Goal: Communication & Community: Answer question/provide support

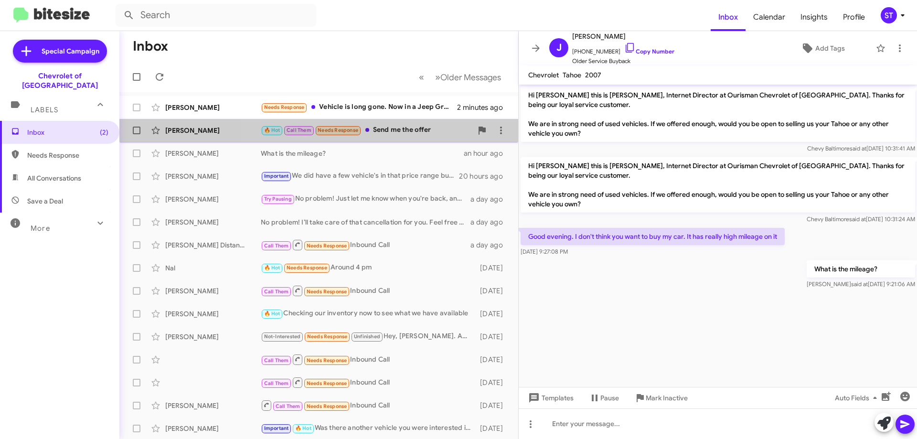
click at [393, 131] on div "🔥 Hot Call Them Needs Response Send me the offer" at bounding box center [366, 130] width 211 height 11
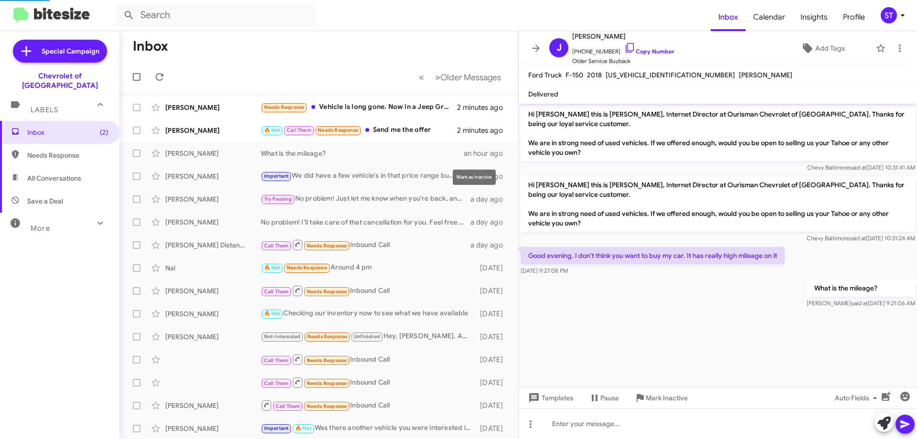
scroll to position [624, 0]
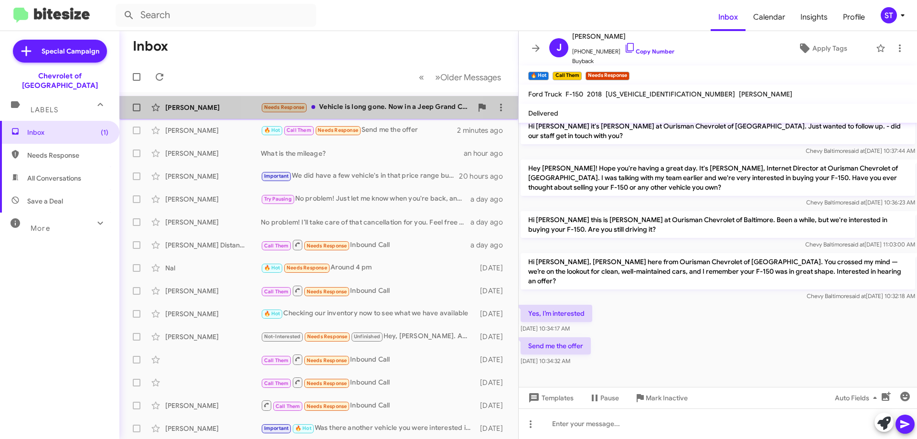
click at [366, 109] on div "Needs Response Vehicle is long gone. Now in a Jeep Grand Cherokee. Thanks" at bounding box center [366, 107] width 211 height 11
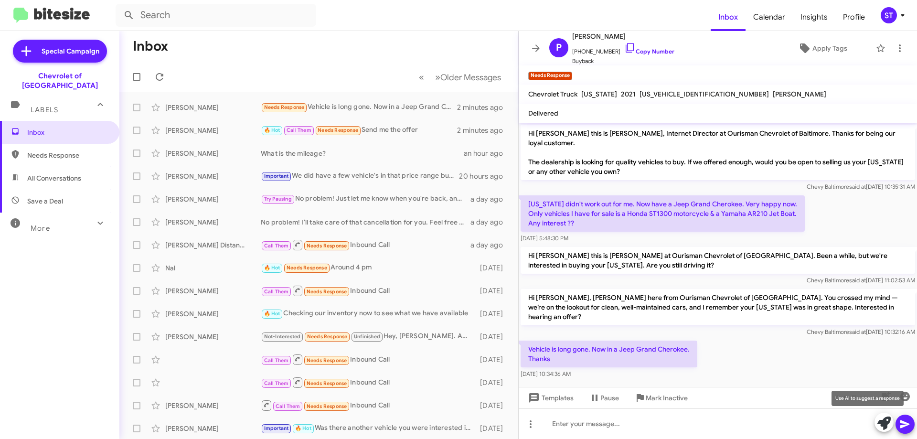
click at [883, 418] on icon at bounding box center [883, 422] width 13 height 13
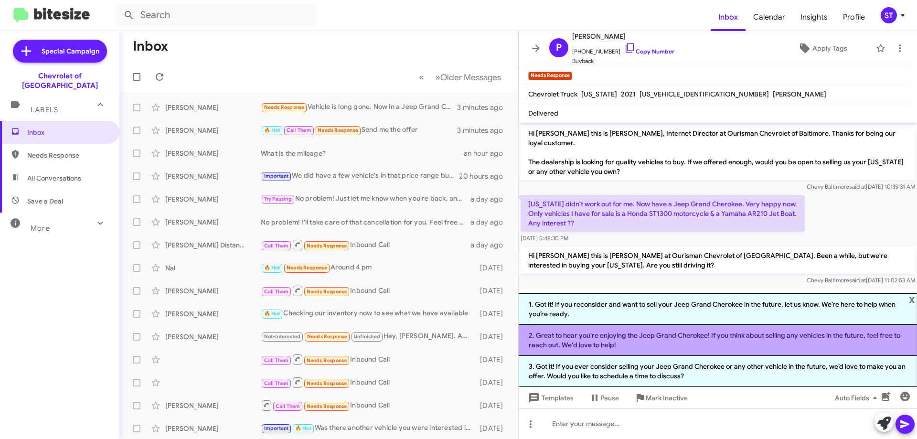
click at [653, 339] on li "2. Great to hear you're enjoying the Jeep Grand Cherokee! If you think about se…" at bounding box center [717, 340] width 398 height 31
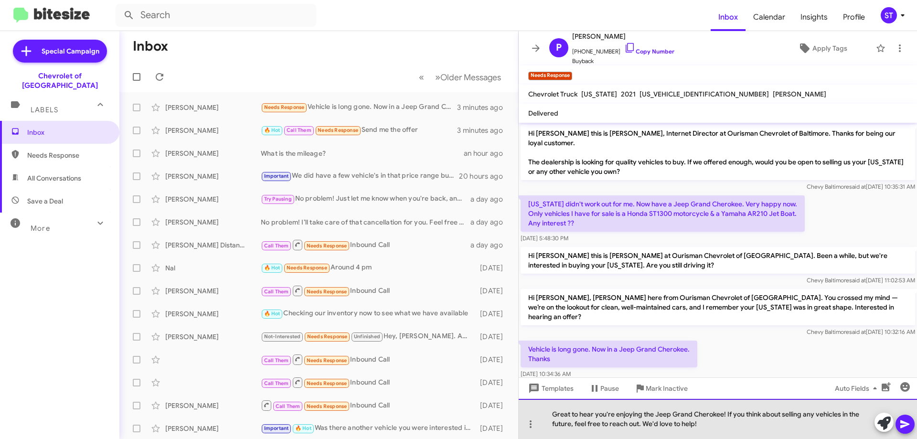
click at [761, 426] on div "Great to hear you're enjoying the Jeep Grand Cherokee! If you think about selli…" at bounding box center [717, 419] width 398 height 40
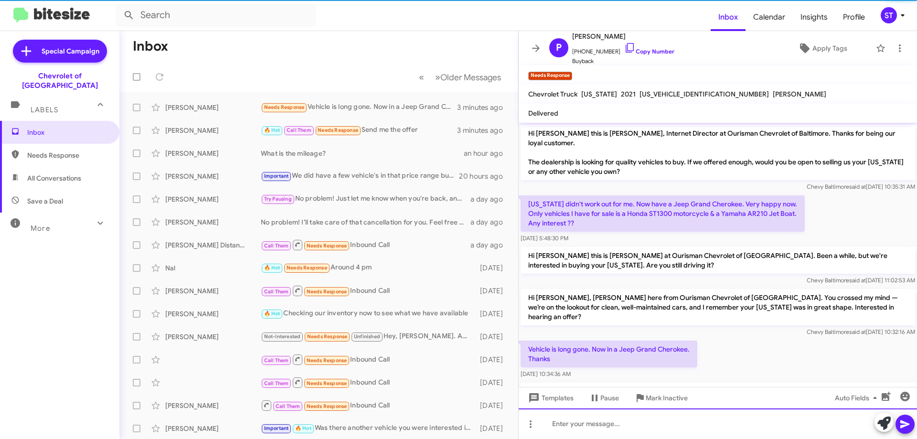
scroll to position [41, 0]
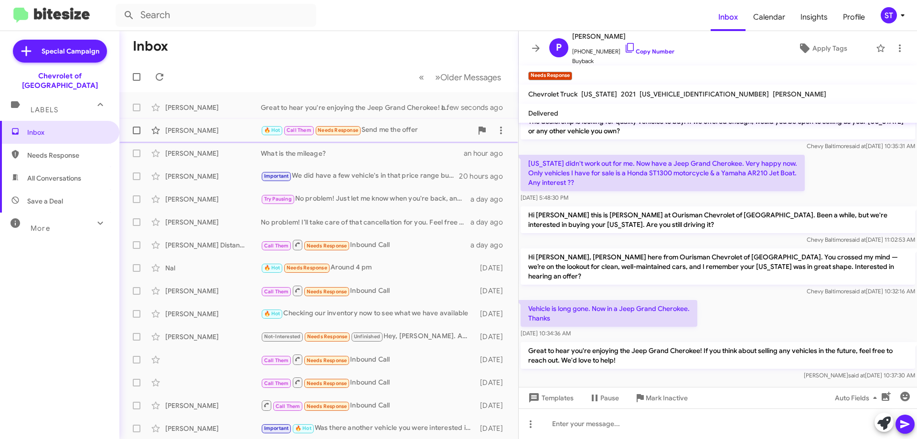
click at [403, 130] on div "🔥 Hot Call Them Needs Response Send me the offer" at bounding box center [366, 130] width 211 height 11
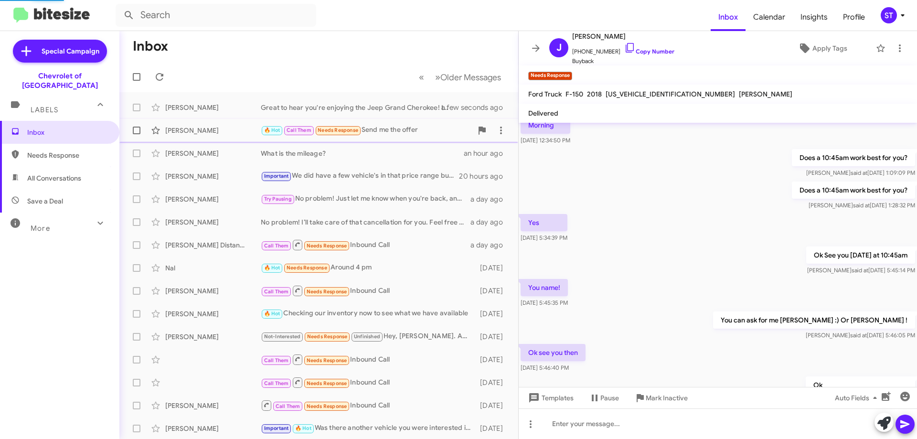
scroll to position [643, 0]
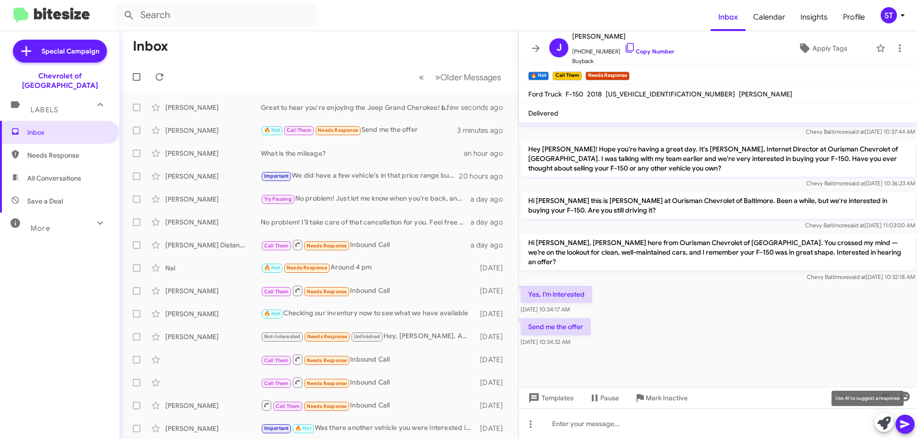
click at [890, 417] on icon at bounding box center [883, 422] width 13 height 13
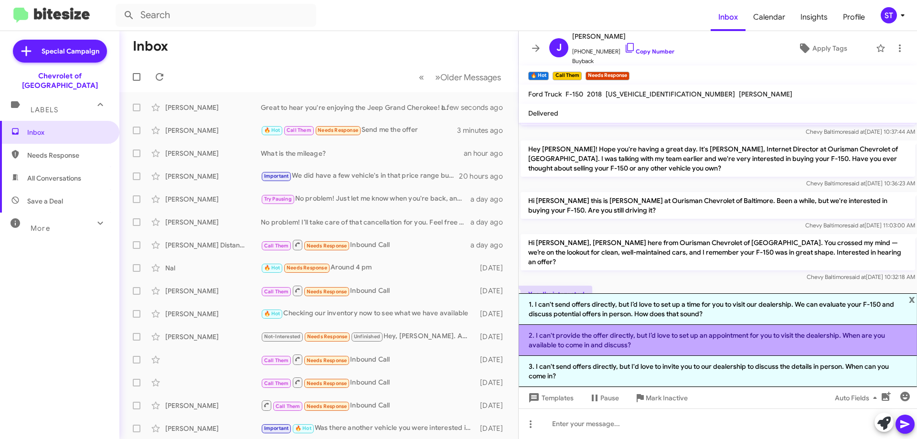
click at [584, 344] on li "2. I can't provide the offer directly, but I’d love to set up an appointment fo…" at bounding box center [717, 340] width 398 height 31
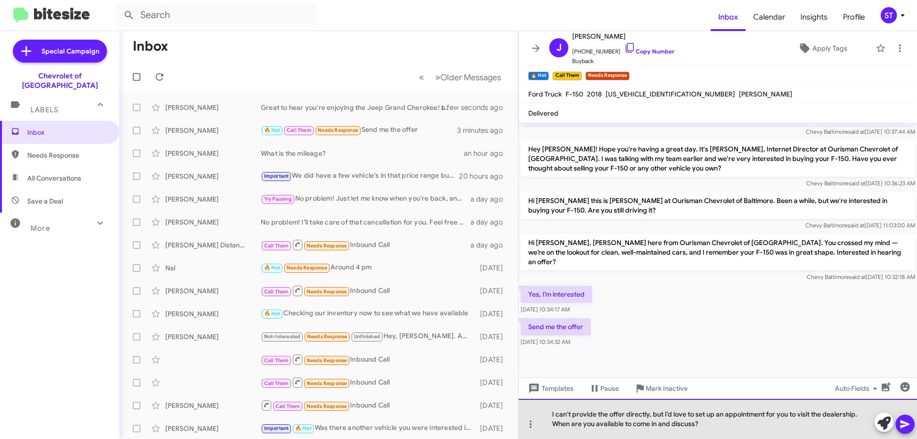
click at [592, 416] on div "I can't provide the offer directly, but I’d love to set up an appointment for y…" at bounding box center [717, 419] width 398 height 40
click at [597, 418] on div "I can't provide the offer directly, but I’d love to set up an appointment for y…" at bounding box center [717, 419] width 398 height 40
click at [609, 412] on div "I can't provide the offer directly, but I’d love to set up an appointment for y…" at bounding box center [717, 419] width 398 height 40
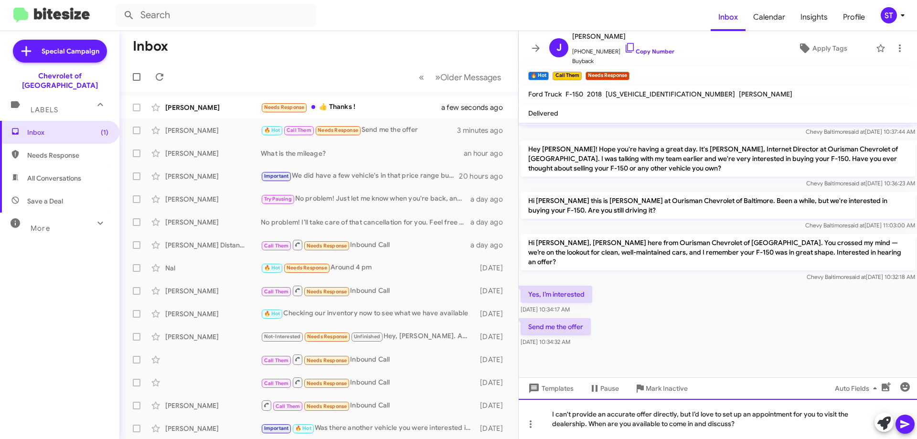
click at [675, 414] on div "I can't provide an accurate offer directly, but I’d love to set up an appointme…" at bounding box center [717, 419] width 398 height 40
click at [798, 425] on div "I can't provide an accurate offer directly only a ballpark number, but I’d love…" at bounding box center [717, 419] width 398 height 40
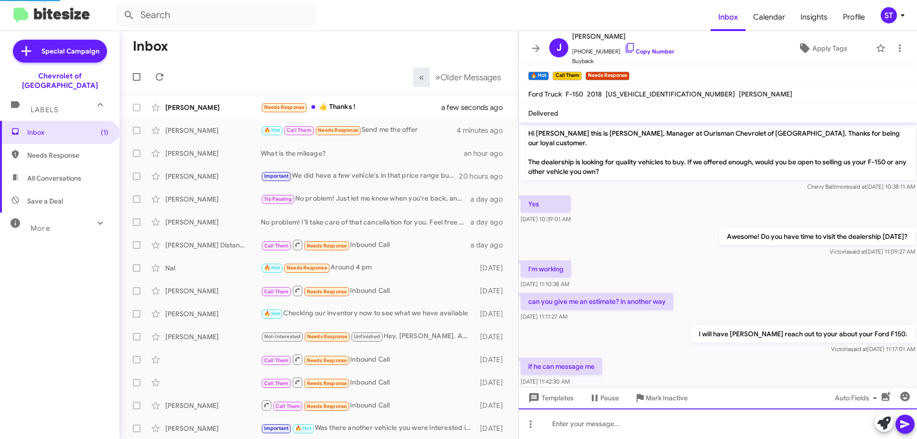
scroll to position [48, 0]
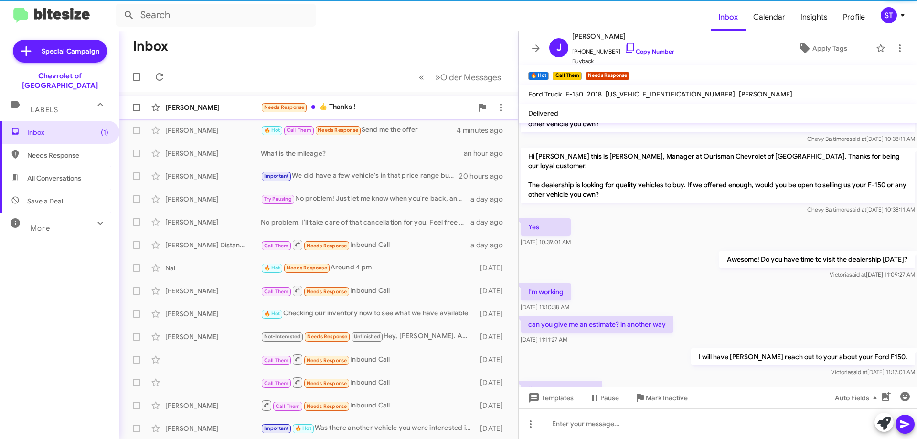
click at [354, 101] on div "Peter Kowalski Needs Response 👍 Thanks ! a few seconds ago" at bounding box center [318, 107] width 383 height 19
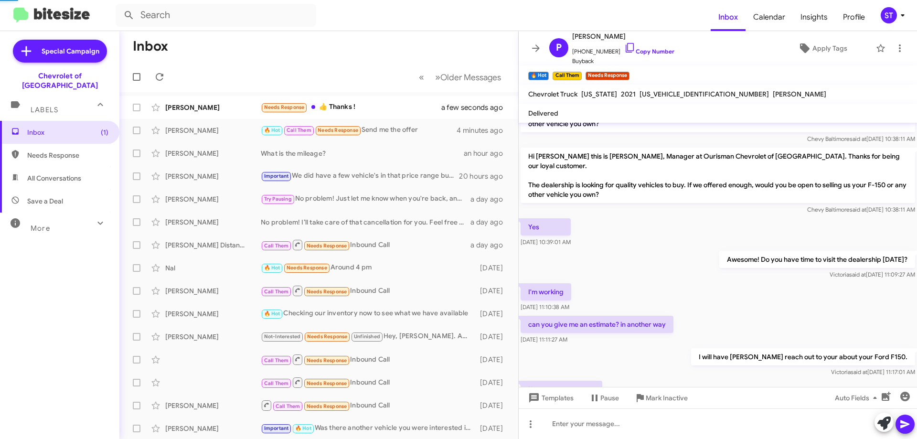
scroll to position [75, 0]
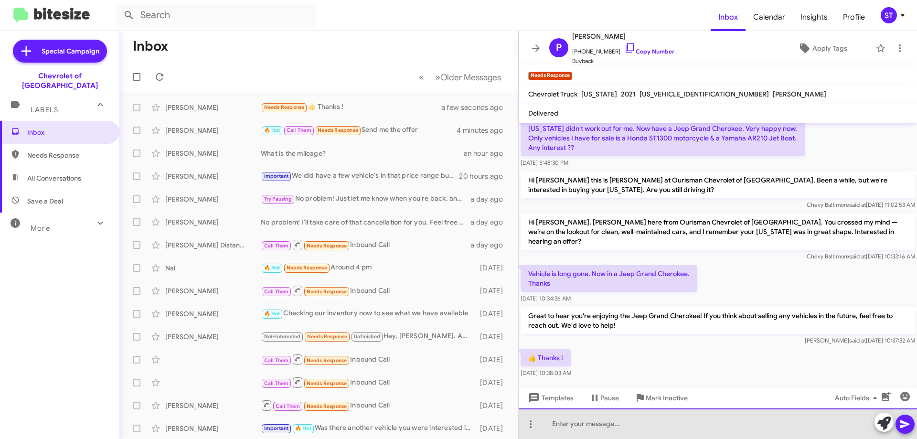
click at [595, 437] on div at bounding box center [717, 423] width 398 height 31
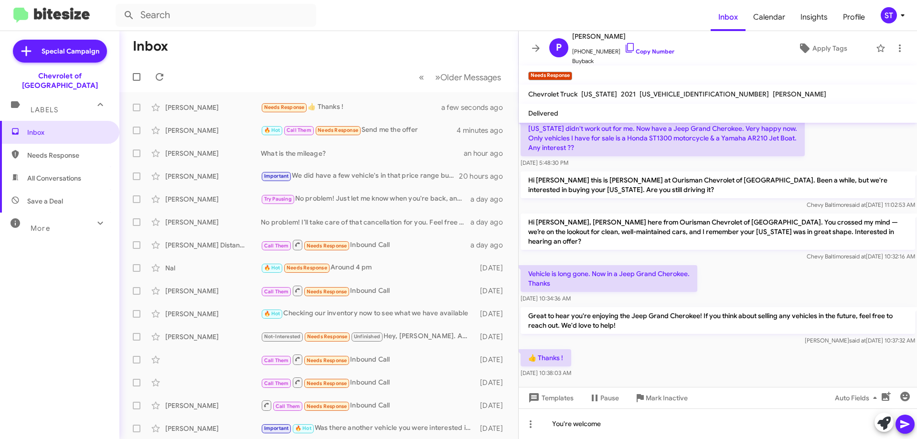
click at [906, 427] on icon at bounding box center [904, 423] width 11 height 11
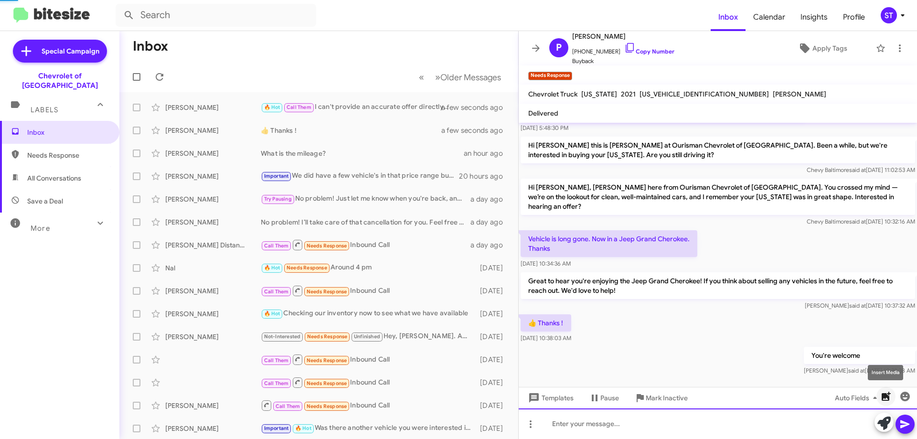
scroll to position [91, 0]
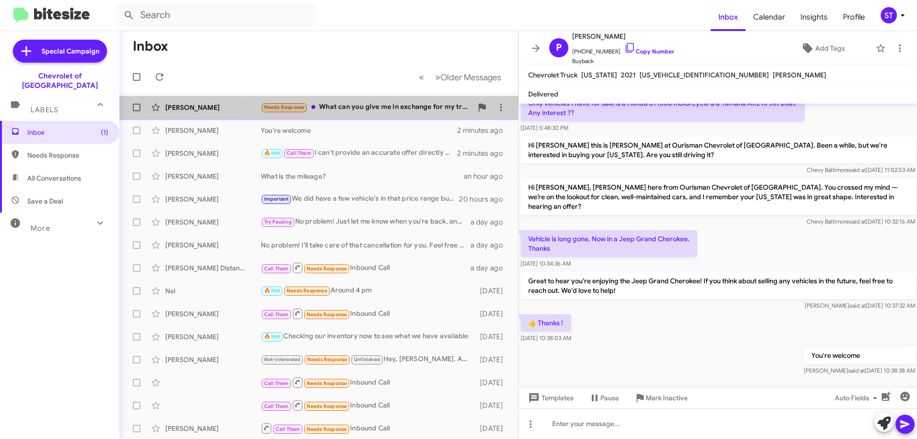
click at [383, 100] on div "Bobbi Turner Needs Response What can you give me in exchange for my truck. a fe…" at bounding box center [318, 107] width 383 height 19
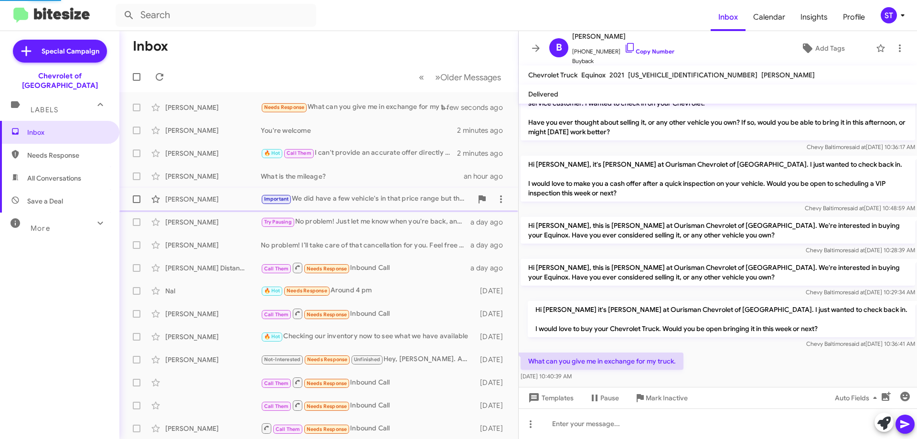
scroll to position [104, 0]
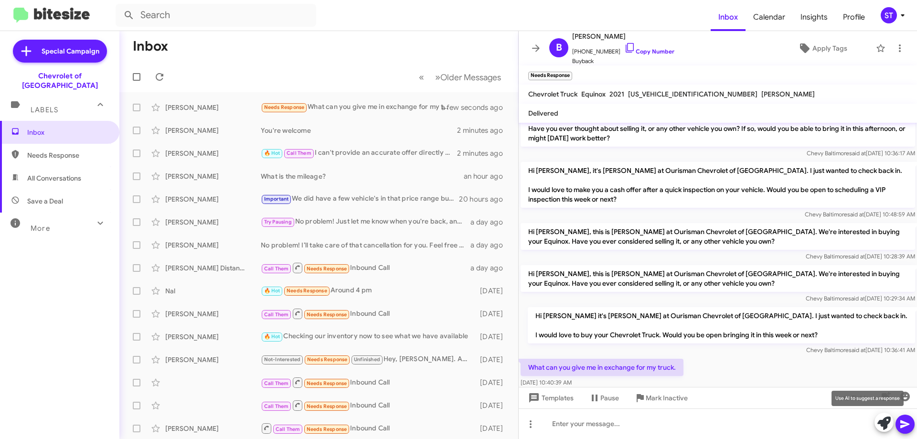
click at [881, 428] on icon at bounding box center [883, 422] width 13 height 13
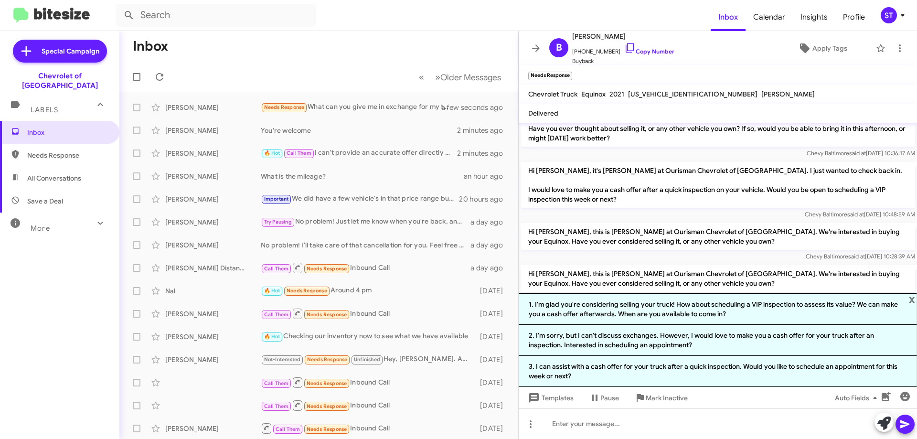
scroll to position [217, 0]
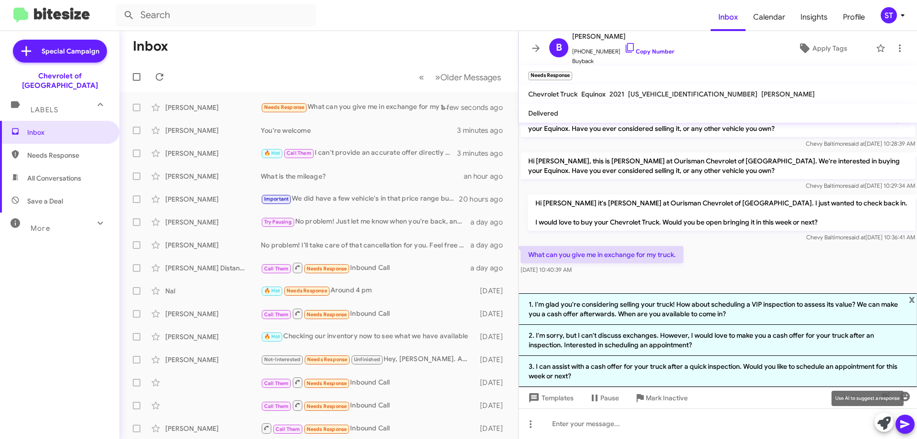
click at [886, 431] on span at bounding box center [883, 422] width 13 height 21
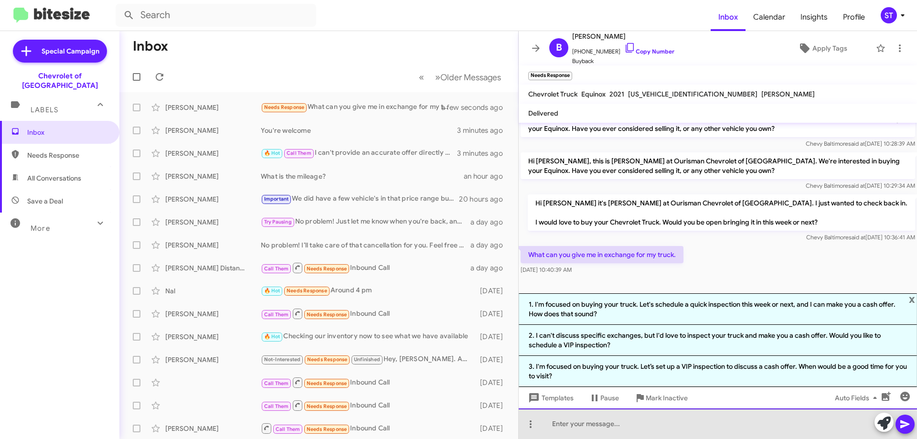
click at [607, 435] on div at bounding box center [717, 423] width 398 height 31
drag, startPoint x: 607, startPoint y: 435, endPoint x: 735, endPoint y: 434, distance: 127.9
click at [735, 434] on div "We have other trucks available new and pre owned." at bounding box center [717, 423] width 398 height 31
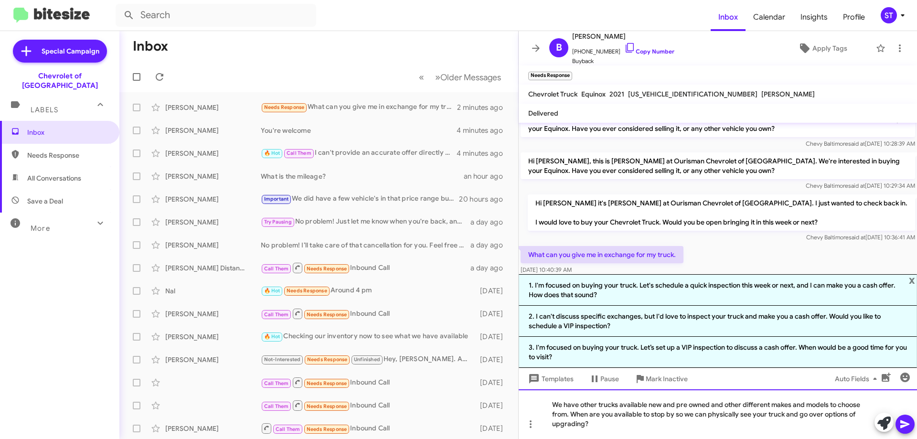
click at [853, 405] on div "We have other trucks available new and pre owned and other different makes and …" at bounding box center [717, 414] width 398 height 50
click at [633, 428] on div "We have other trucks available new and pre owned and other different makes and …" at bounding box center [717, 414] width 398 height 50
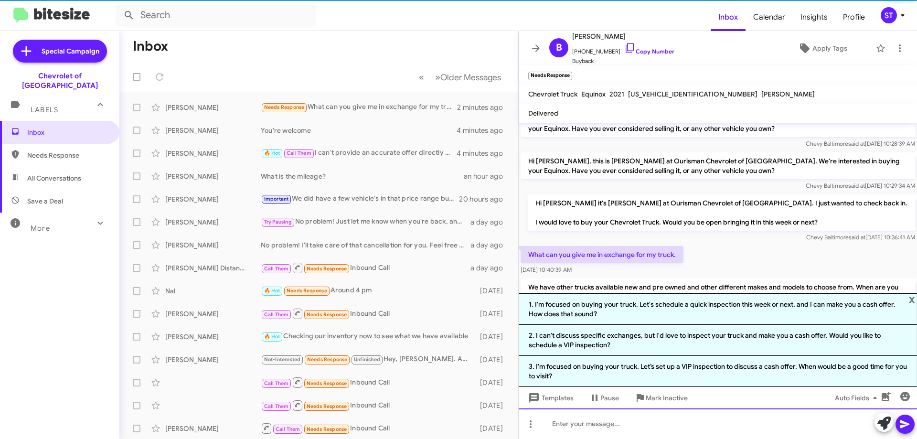
scroll to position [0, 0]
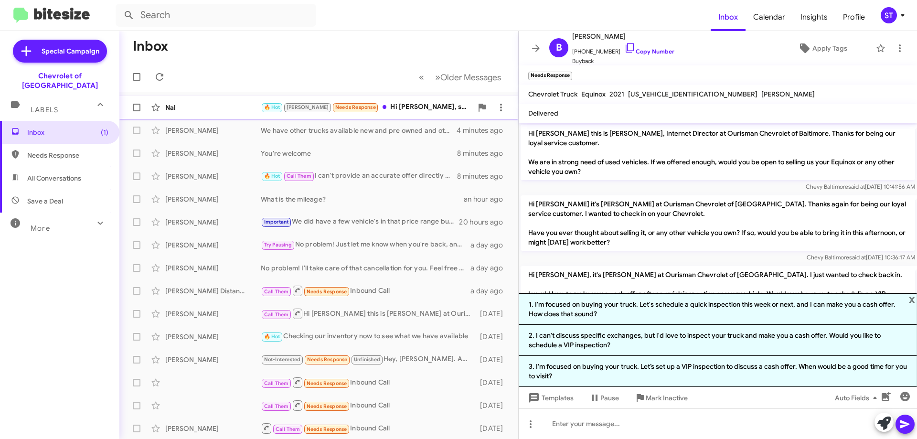
click at [400, 104] on div "🔥 Hot Jay Needs Response Hi Erik, she mentioned vehicles are not available. Is …" at bounding box center [366, 107] width 211 height 11
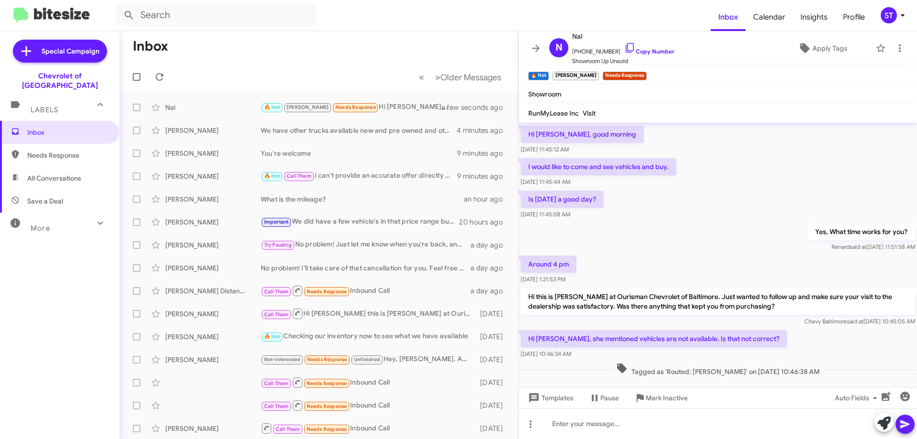
scroll to position [698, 0]
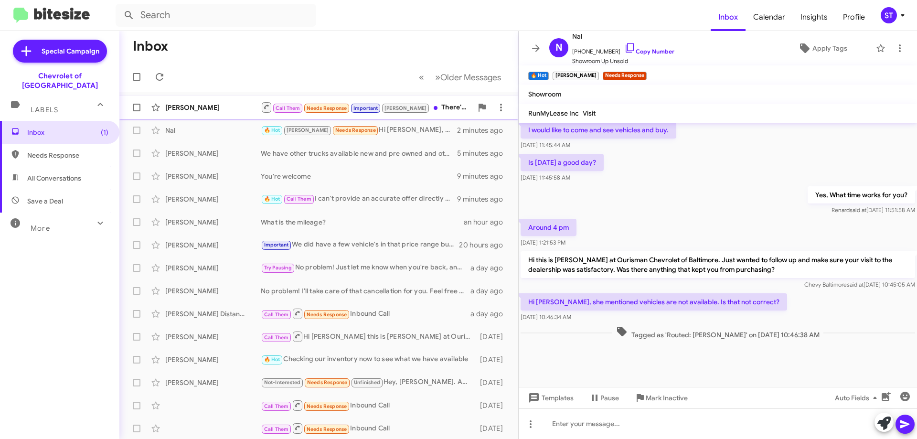
click at [230, 111] on div "[PERSON_NAME]" at bounding box center [212, 108] width 95 height 10
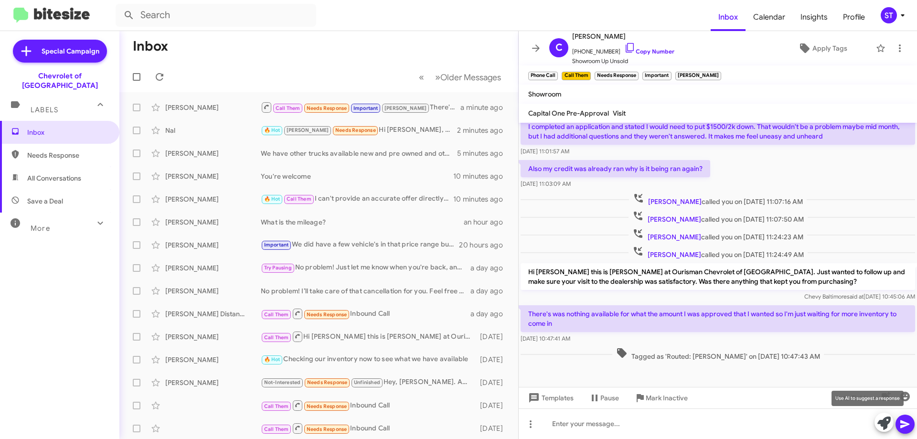
click at [882, 421] on icon at bounding box center [883, 422] width 13 height 13
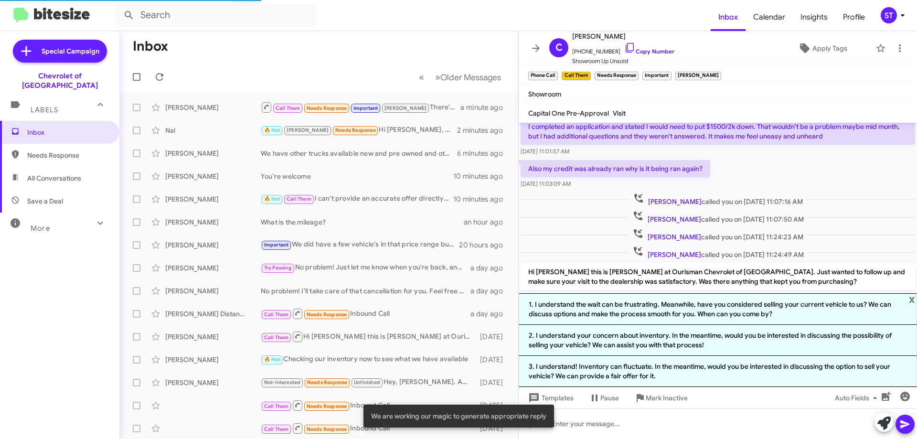
scroll to position [219, 0]
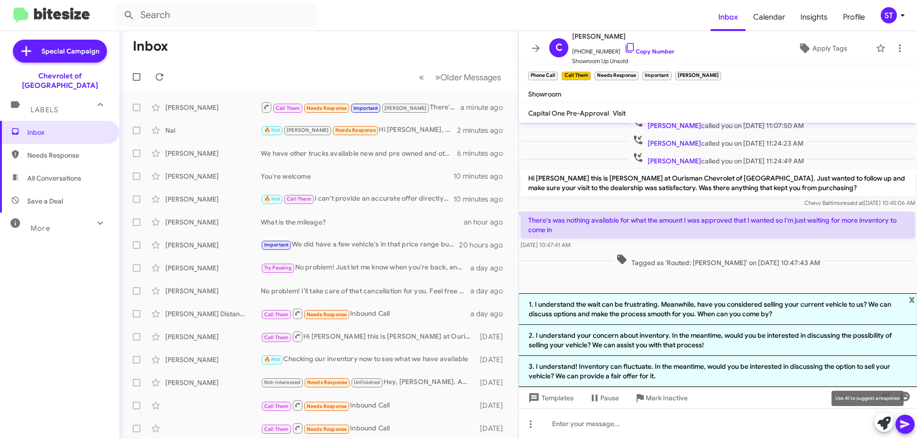
click at [881, 425] on icon at bounding box center [883, 422] width 13 height 13
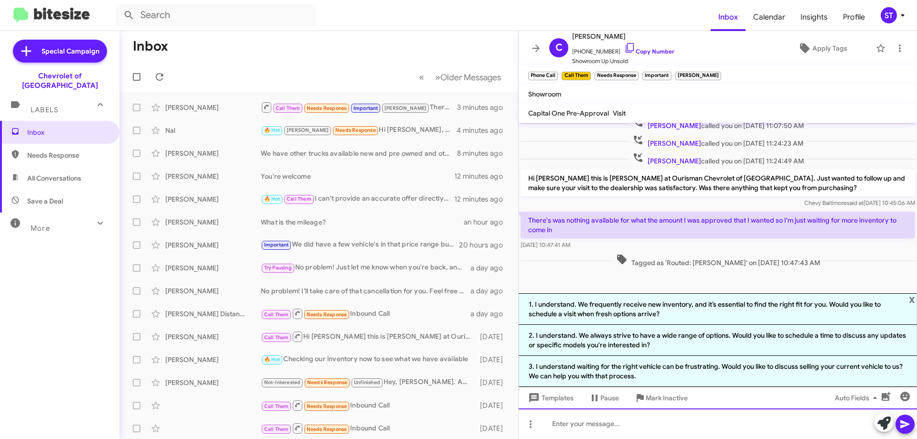
click at [634, 423] on div at bounding box center [717, 423] width 398 height 31
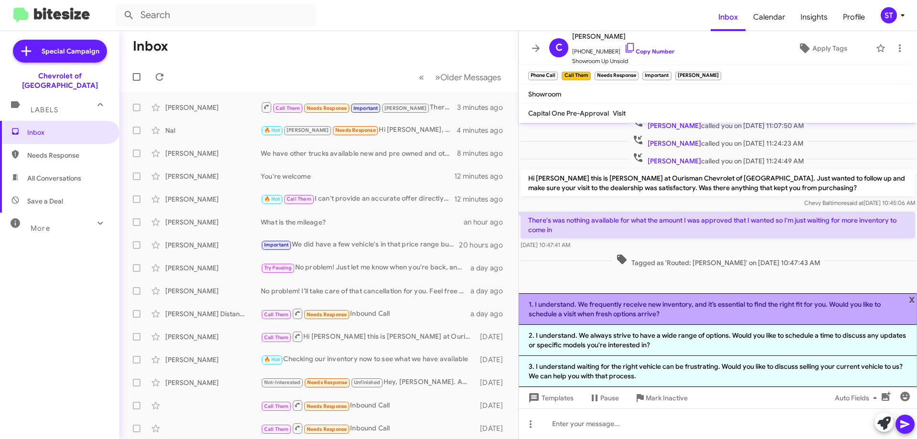
click at [571, 303] on li "1. I understand. We frequently receive new inventory, and it’s essential to fin…" at bounding box center [717, 309] width 398 height 32
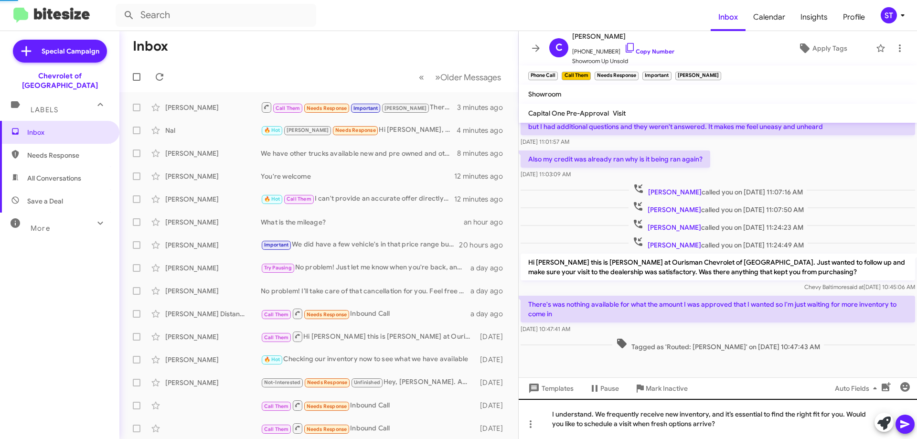
scroll to position [135, 0]
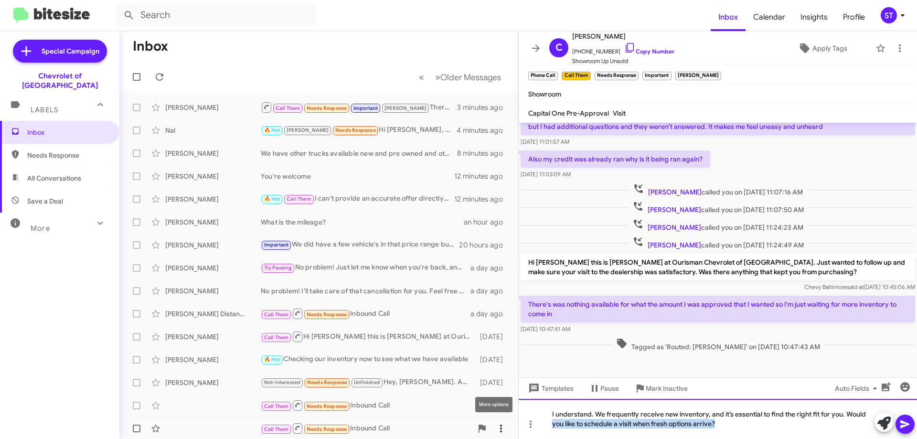
drag, startPoint x: 733, startPoint y: 427, endPoint x: 491, endPoint y: 419, distance: 241.7
click at [491, 419] on div "Inbox « Previous » Next Older Messages Carol Burford-Blackmon Call Them Needs R…" at bounding box center [517, 235] width 797 height 408
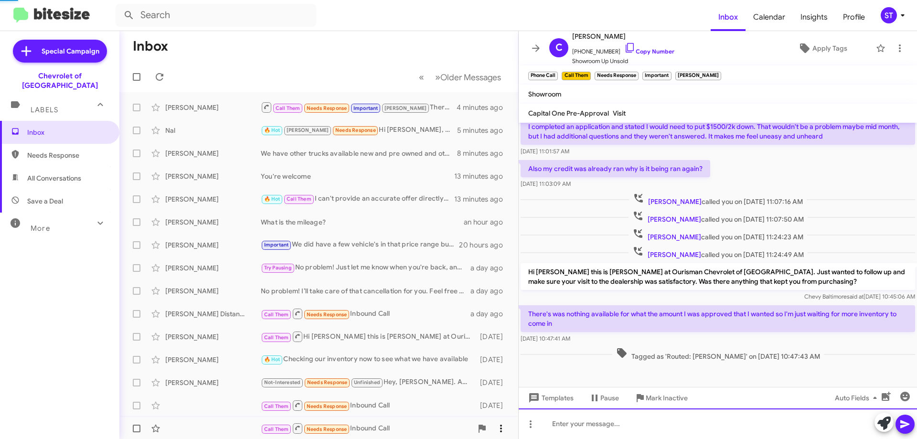
scroll to position [0, 0]
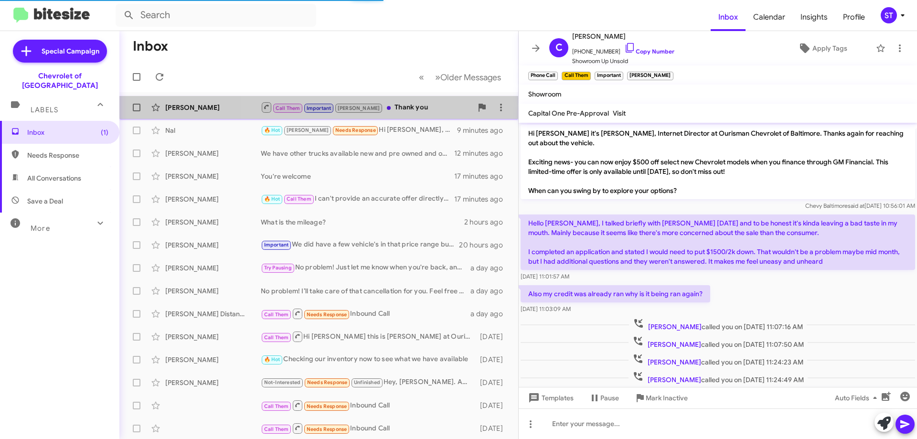
click at [396, 103] on div "Call Them Important Jay Thank you" at bounding box center [366, 107] width 211 height 12
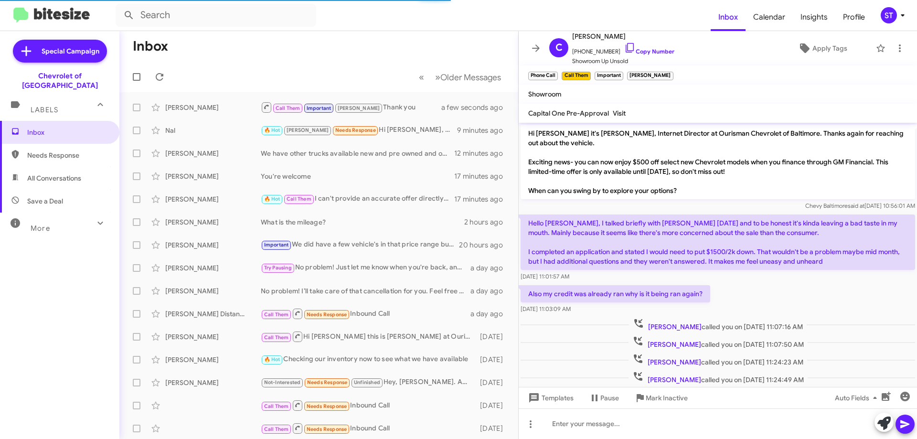
scroll to position [160, 0]
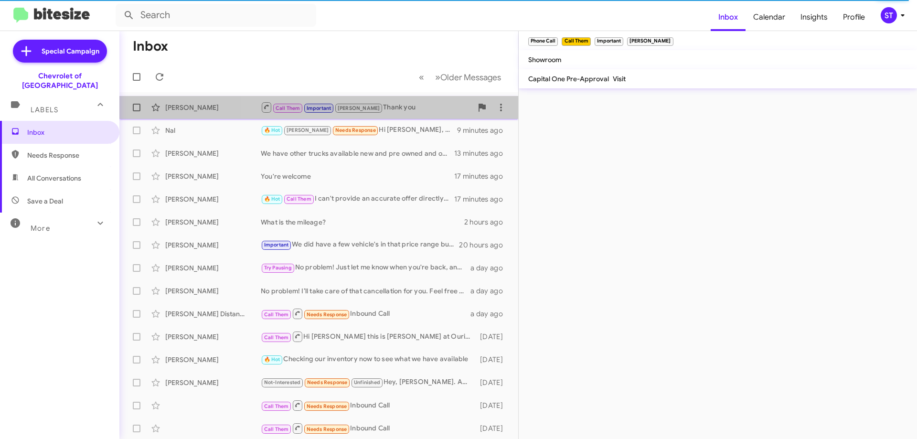
click at [408, 105] on div "Call Them Important [PERSON_NAME] Thank you" at bounding box center [366, 107] width 211 height 12
click at [214, 115] on div "Carol Burford-Blackmon Call Them Important Jay Thank you a minute ago" at bounding box center [318, 107] width 383 height 19
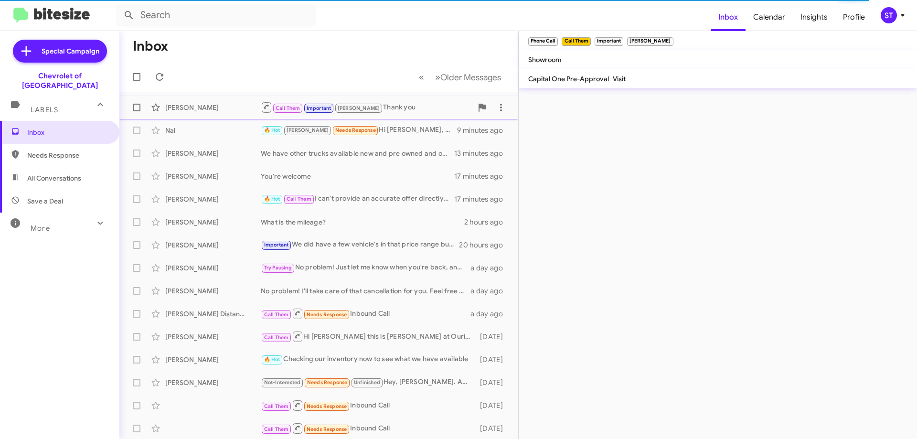
click at [388, 111] on div "Call Them Important Jay Thank you" at bounding box center [366, 107] width 211 height 12
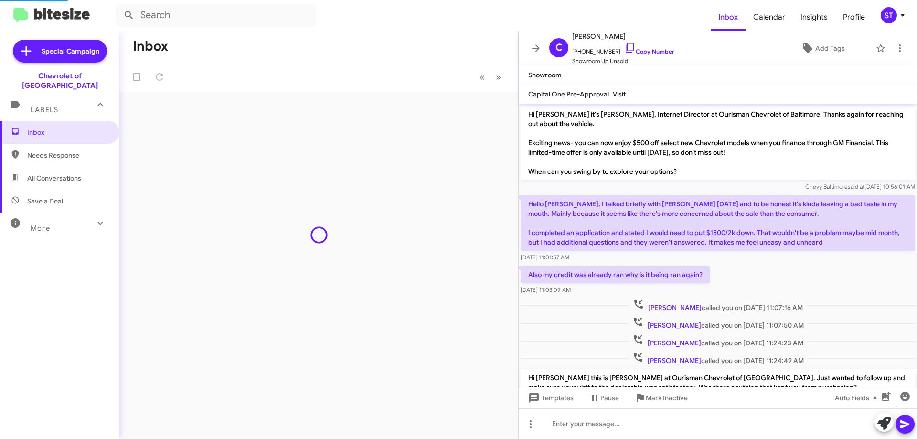
scroll to position [176, 0]
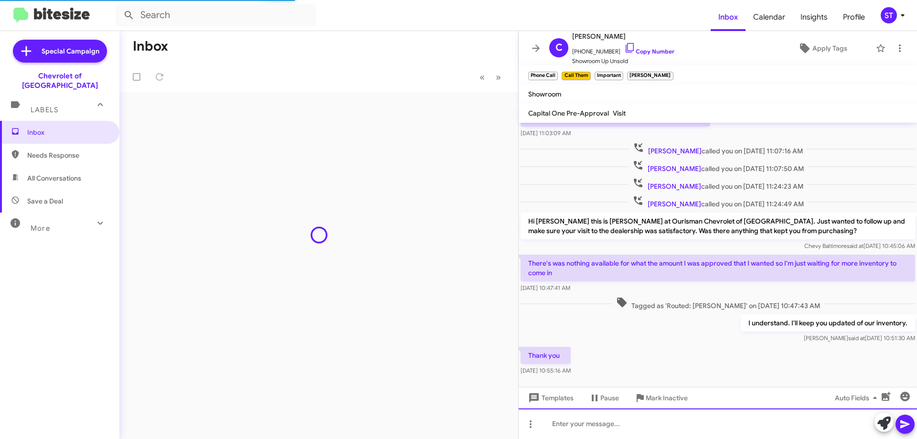
click at [621, 432] on div at bounding box center [717, 423] width 398 height 31
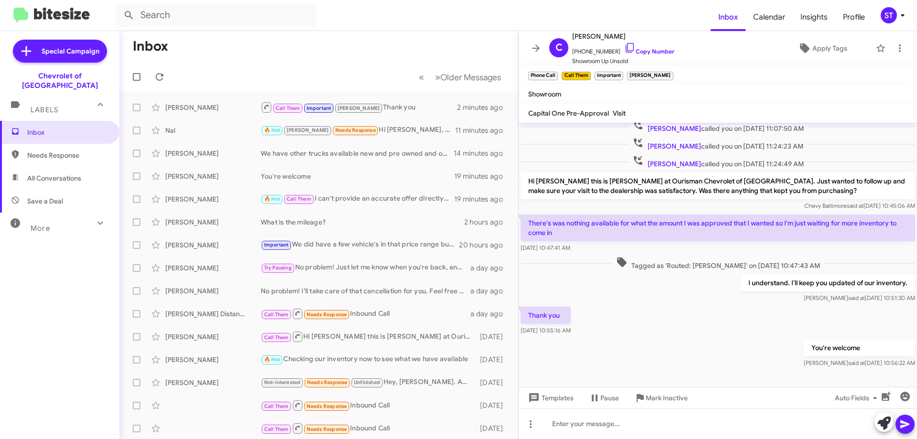
scroll to position [230, 0]
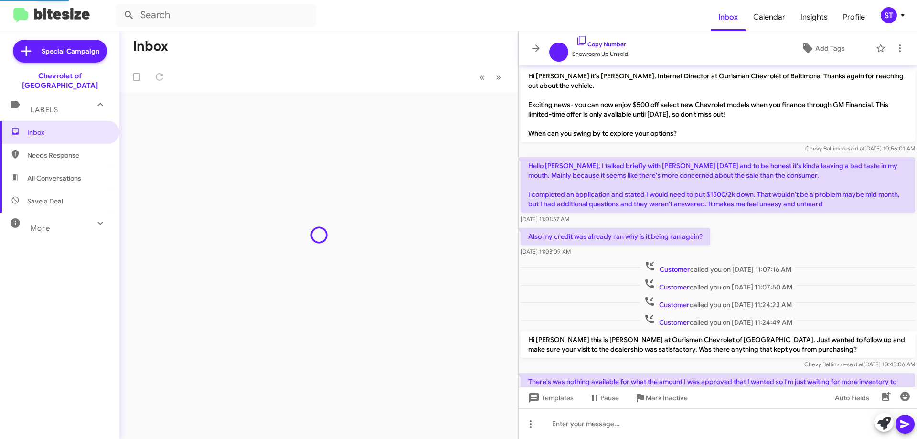
scroll to position [207, 0]
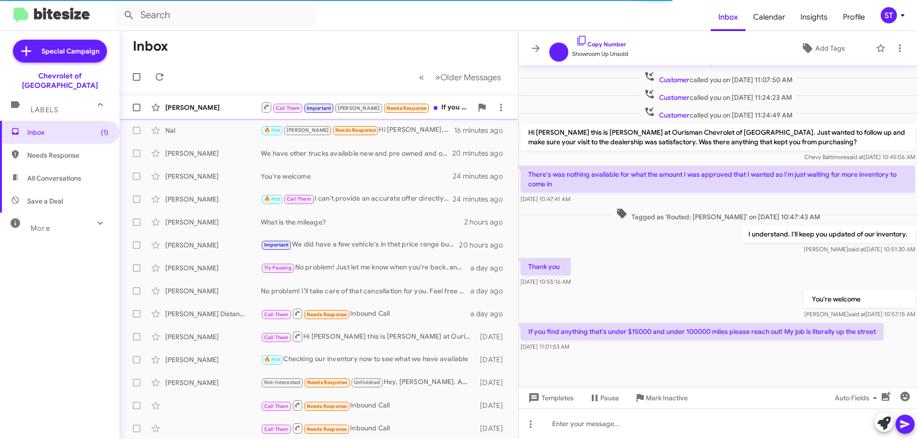
click at [420, 108] on div "Call Them Important Jay Needs Response If you find anything that's under $15000…" at bounding box center [366, 107] width 211 height 12
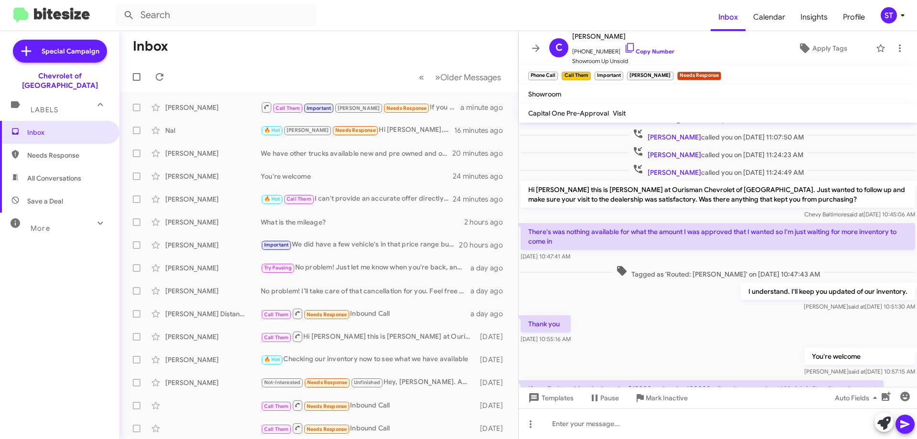
scroll to position [264, 0]
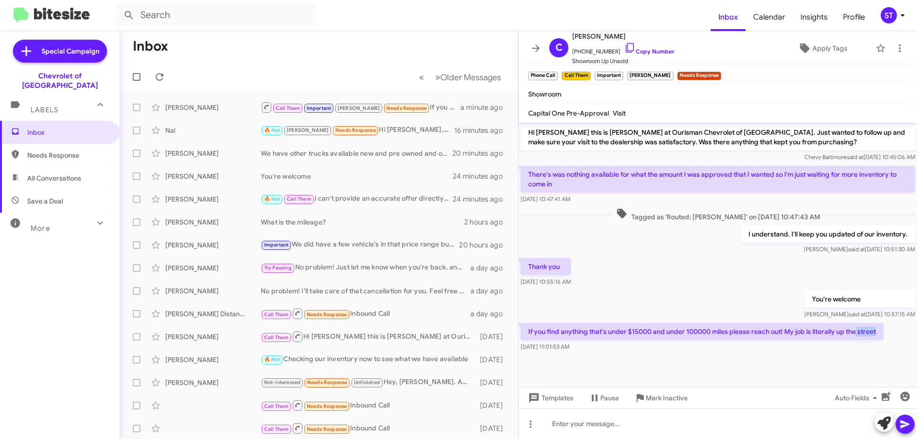
drag, startPoint x: 878, startPoint y: 334, endPoint x: 855, endPoint y: 332, distance: 22.5
click at [855, 332] on p "If you find anything that's under $15000 and under 100000 miles please reach ou…" at bounding box center [701, 331] width 363 height 17
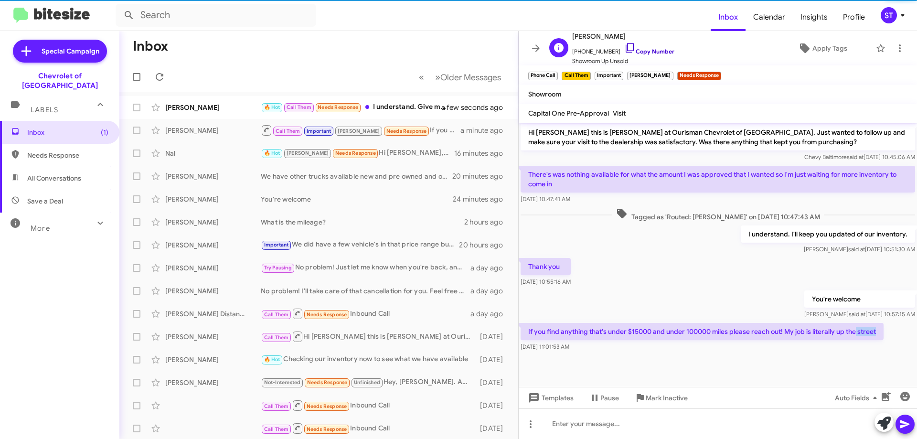
click at [624, 45] on icon at bounding box center [629, 47] width 11 height 11
copy p "street"
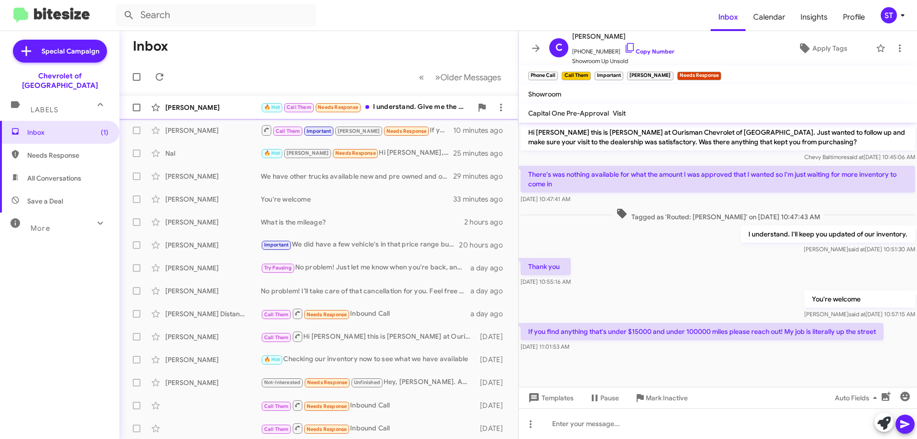
click at [241, 110] on div "[PERSON_NAME]" at bounding box center [212, 108] width 95 height 10
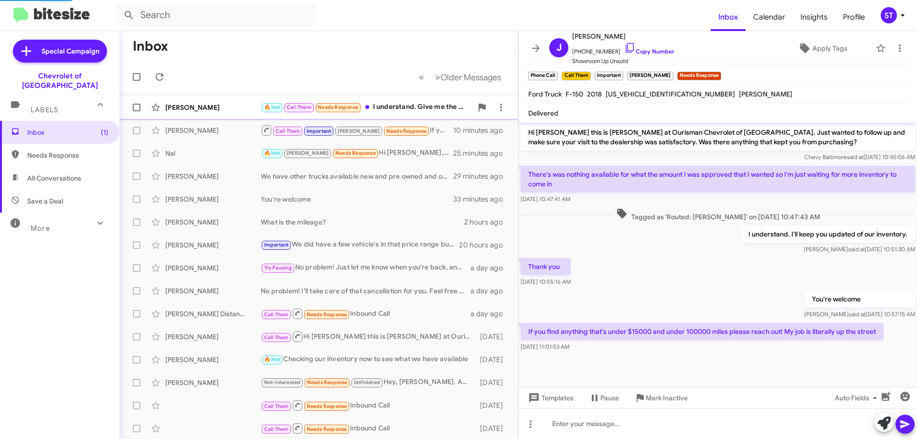
scroll to position [653, 0]
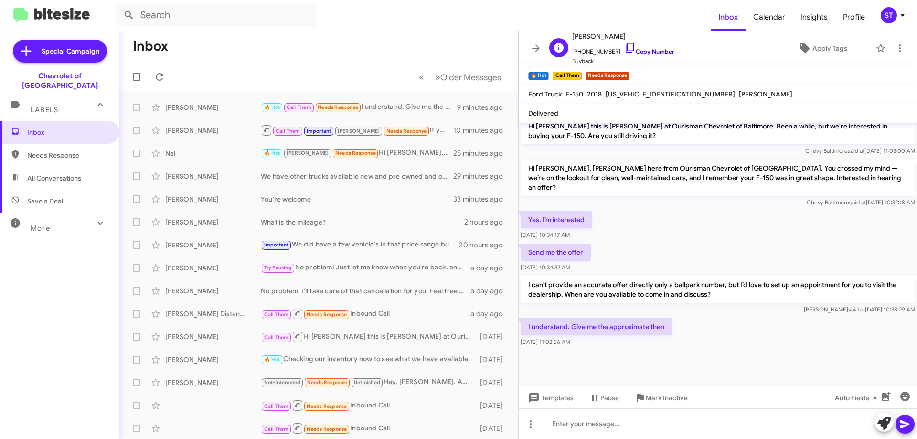
click at [624, 45] on icon at bounding box center [629, 47] width 11 height 11
drag, startPoint x: 581, startPoint y: 211, endPoint x: 525, endPoint y: 211, distance: 56.3
click at [525, 211] on p "Yes, I’m interested" at bounding box center [556, 219] width 72 height 17
copy p "Yes, I’m interested"
drag, startPoint x: 583, startPoint y: 243, endPoint x: 536, endPoint y: 245, distance: 47.8
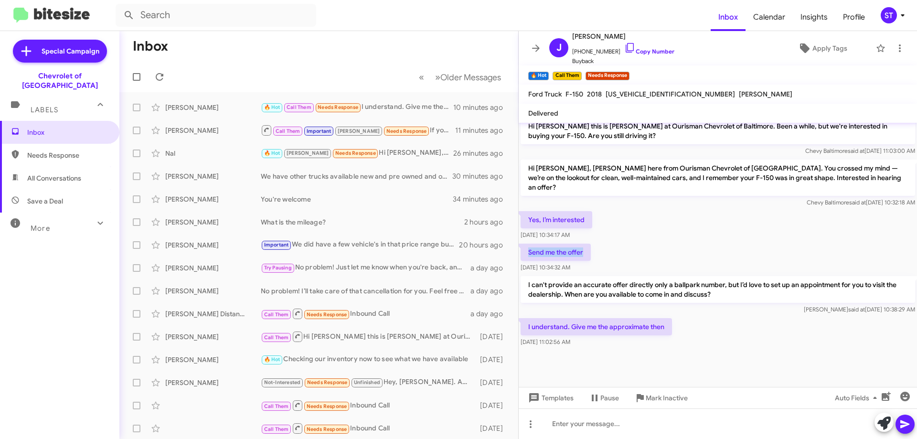
click at [529, 247] on p "Send me the offer" at bounding box center [555, 251] width 70 height 17
copy p "Send me the offer"
drag, startPoint x: 665, startPoint y: 317, endPoint x: 535, endPoint y: 320, distance: 129.9
click at [528, 318] on p "I understand. Give me the approximate then" at bounding box center [595, 326] width 151 height 17
click at [583, 321] on p "I understand. Give me the approximate then" at bounding box center [595, 326] width 151 height 17
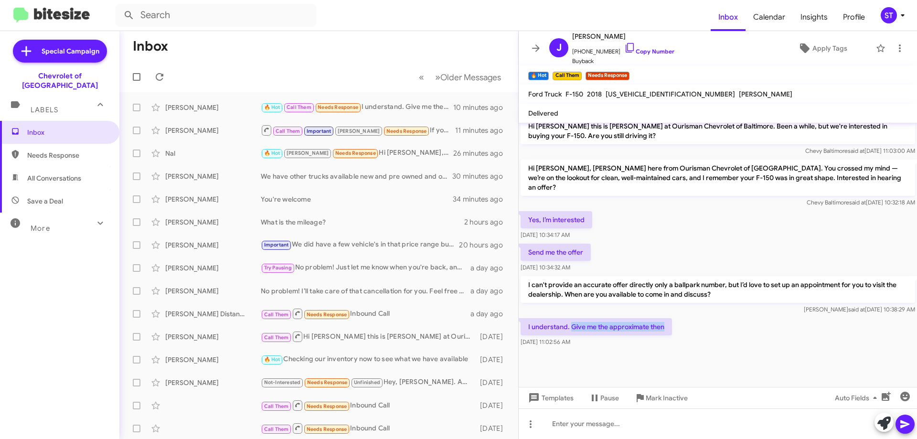
drag, startPoint x: 665, startPoint y: 316, endPoint x: 572, endPoint y: 310, distance: 92.8
click at [572, 318] on p "I understand. Give me the approximate then" at bounding box center [595, 326] width 151 height 17
copy p "Give me the approximate then"
click at [158, 74] on icon at bounding box center [160, 77] width 8 height 8
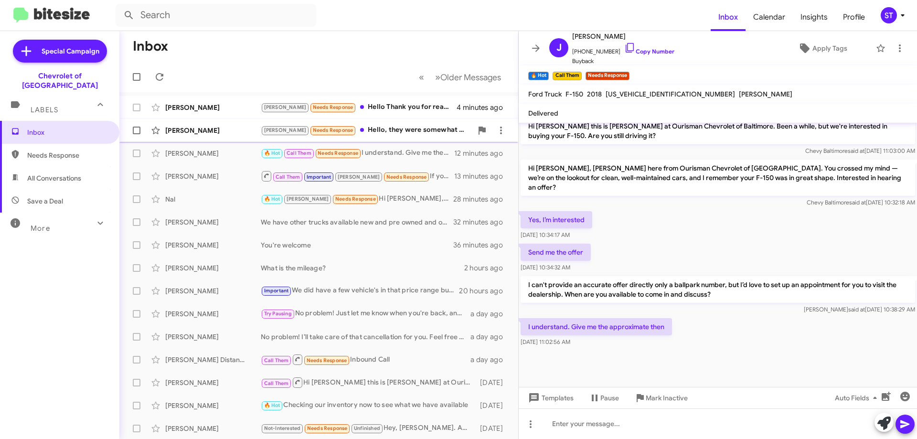
click at [383, 127] on div "Jay Needs Response Hello, they were somewhat helpful. I was working with someon…" at bounding box center [366, 130] width 211 height 11
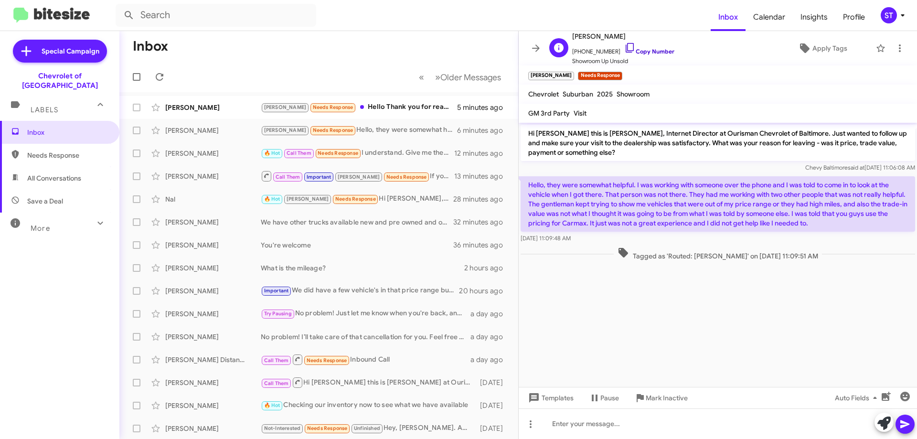
click at [624, 48] on icon at bounding box center [629, 47] width 11 height 11
click at [882, 426] on icon at bounding box center [883, 422] width 13 height 13
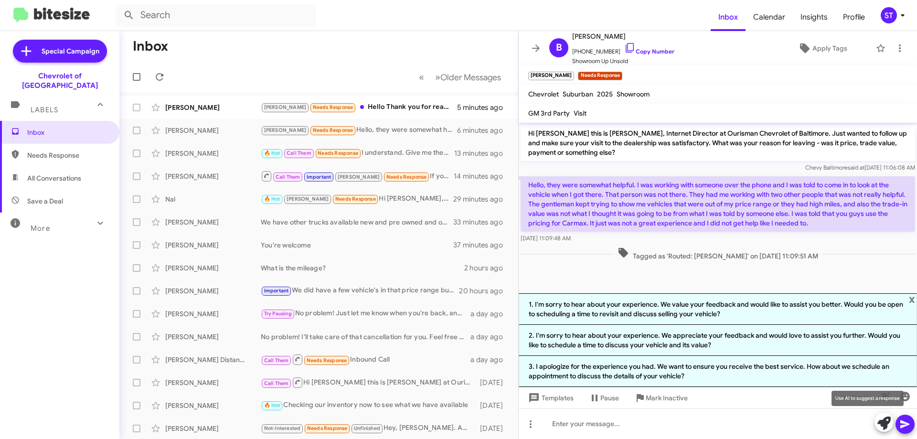
click at [887, 424] on icon at bounding box center [883, 422] width 13 height 13
drag, startPoint x: 655, startPoint y: 310, endPoint x: 666, endPoint y: 317, distance: 13.7
click at [655, 313] on li "1. I'm sorry to hear about your experience. Would you be open to scheduling ano…" at bounding box center [717, 309] width 398 height 32
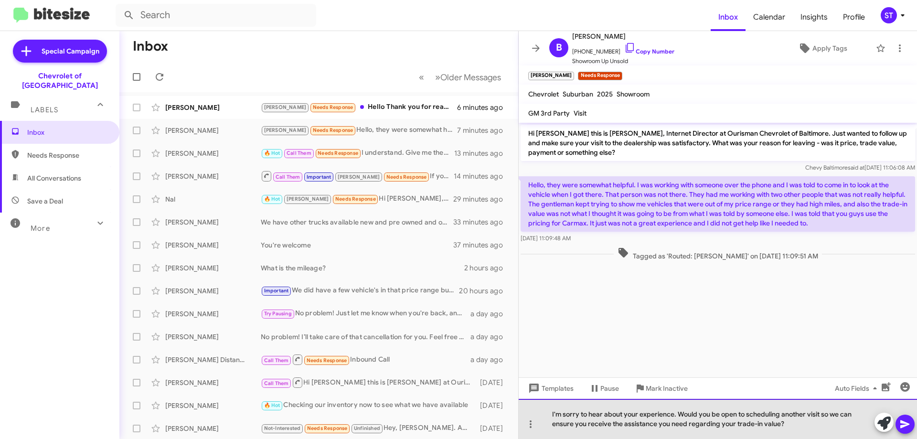
click at [795, 431] on div "I'm sorry to hear about your experience. Would you be open to scheduling anothe…" at bounding box center [717, 419] width 398 height 40
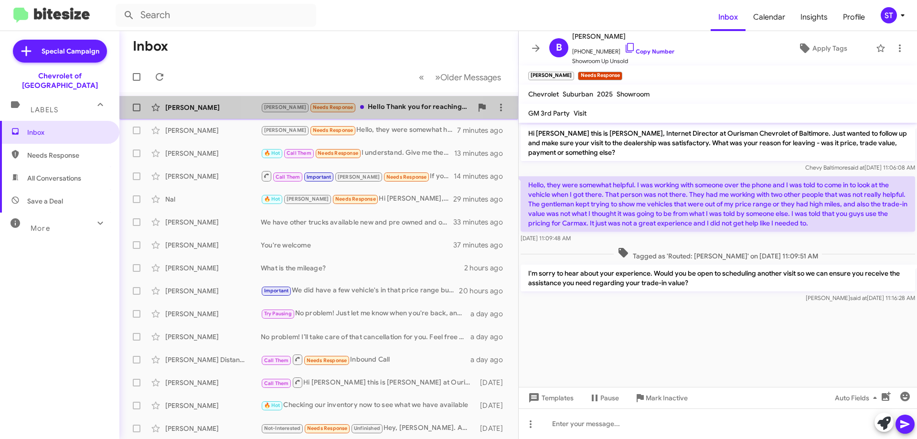
click at [355, 106] on div "Jay Needs Response Hello Thank you for reaching out. JC and I discussed the pos…" at bounding box center [366, 107] width 211 height 11
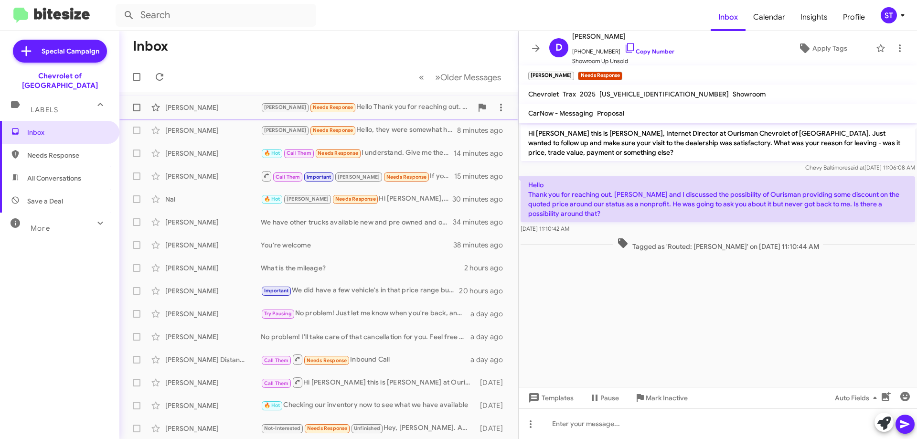
click at [348, 110] on div "Jay Needs Response Hello Thank you for reaching out. JC and I discussed the pos…" at bounding box center [366, 107] width 211 height 11
click at [624, 51] on icon at bounding box center [629, 47] width 11 height 11
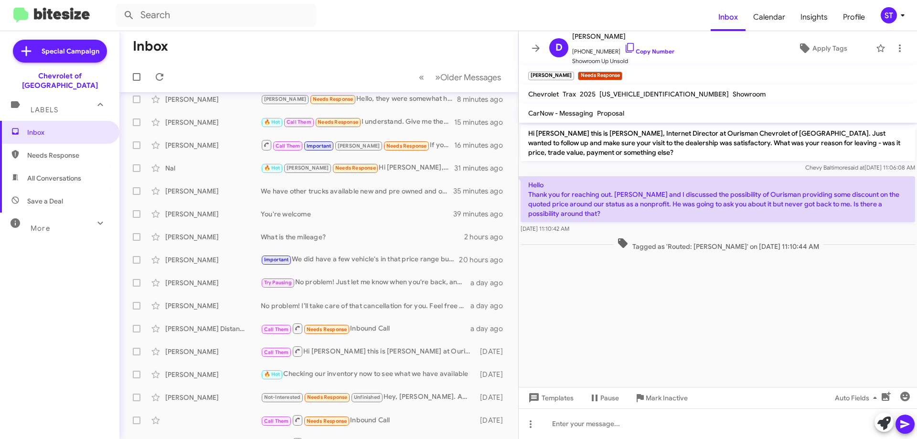
scroll to position [48, 0]
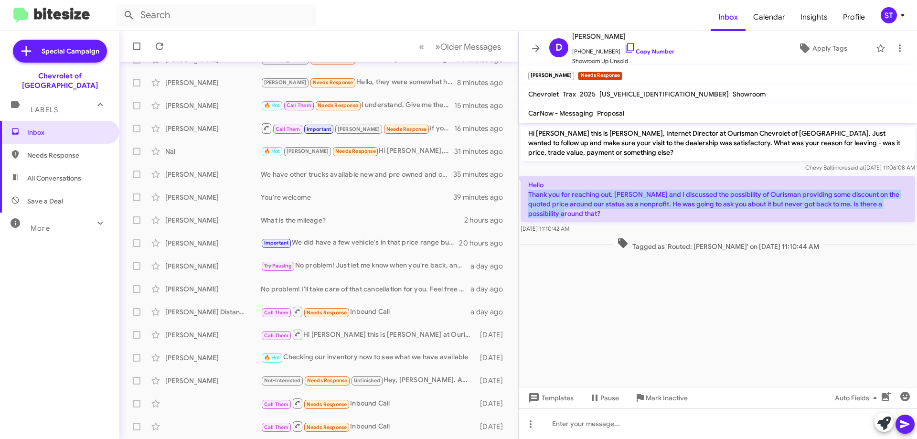
drag, startPoint x: 528, startPoint y: 192, endPoint x: 567, endPoint y: 211, distance: 42.9
click at [567, 211] on p "Hello Thank you for reaching out. JC and I discussed the possibility of Ourisma…" at bounding box center [717, 199] width 394 height 46
copy p "Thank you for reaching out. JC and I discussed the possibility of Ourisman prov…"
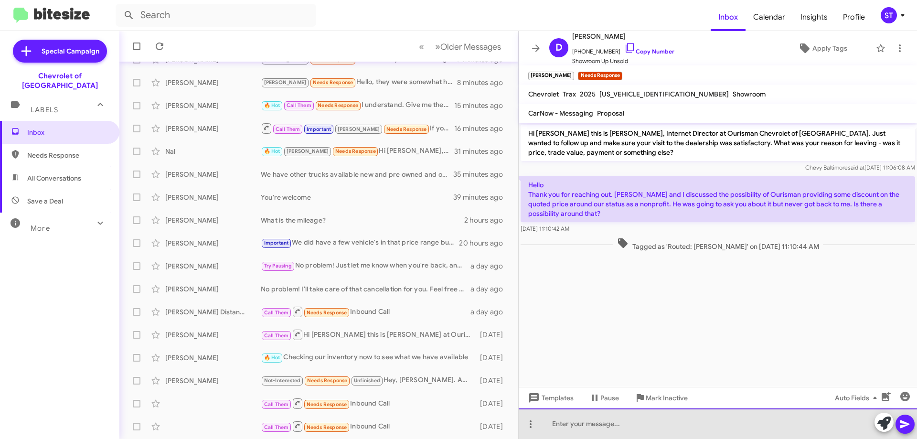
click at [613, 425] on div at bounding box center [717, 423] width 398 height 31
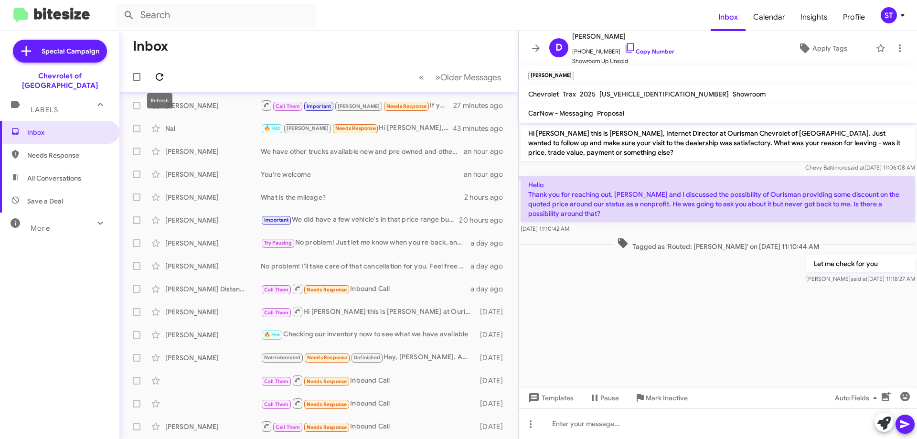
click at [160, 75] on icon at bounding box center [159, 76] width 11 height 11
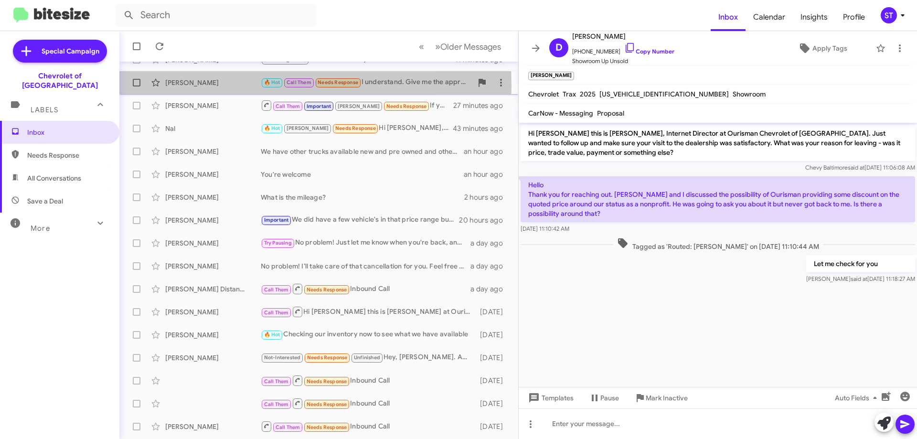
click at [231, 85] on div "[PERSON_NAME]" at bounding box center [212, 83] width 95 height 10
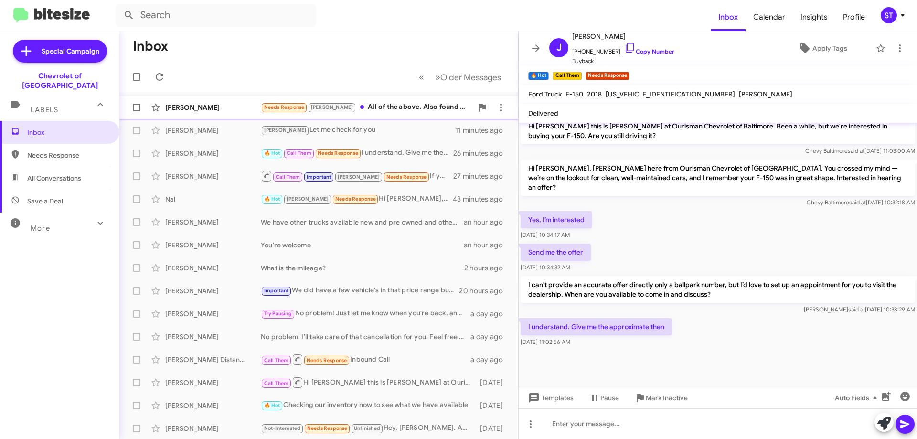
click at [387, 107] on div "Needs Response Jay All of the above. Also found same car with full factory warr…" at bounding box center [366, 107] width 211 height 11
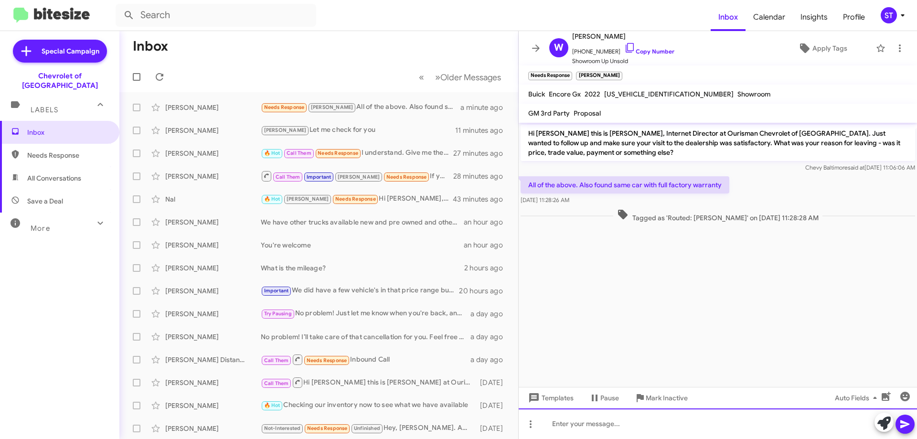
click at [882, 433] on div at bounding box center [717, 423] width 398 height 31
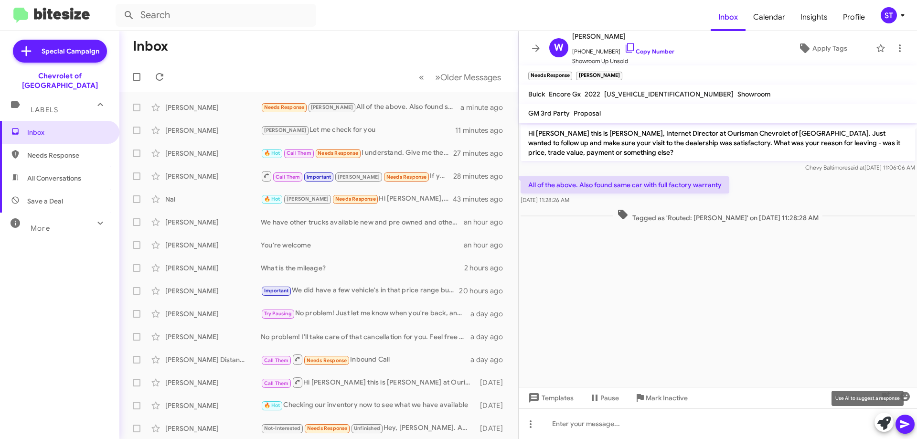
click at [882, 427] on icon at bounding box center [883, 422] width 13 height 13
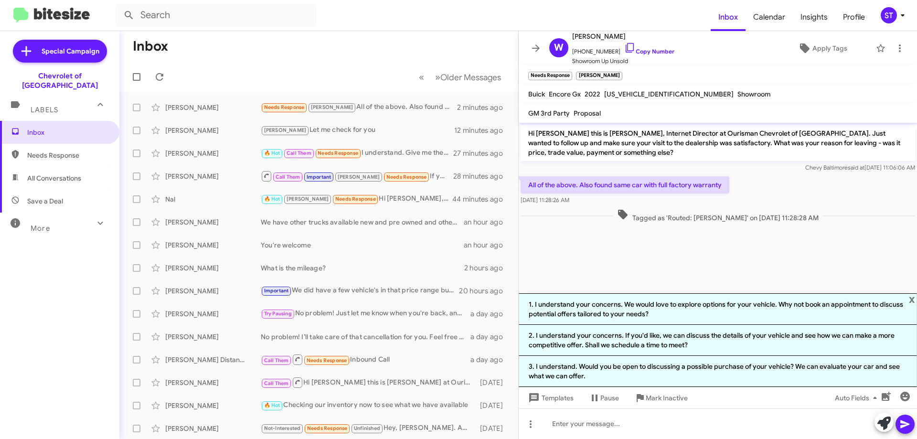
click at [586, 372] on li "3. I understand. Would you be open to discussing a possible purchase of your ve…" at bounding box center [717, 371] width 398 height 31
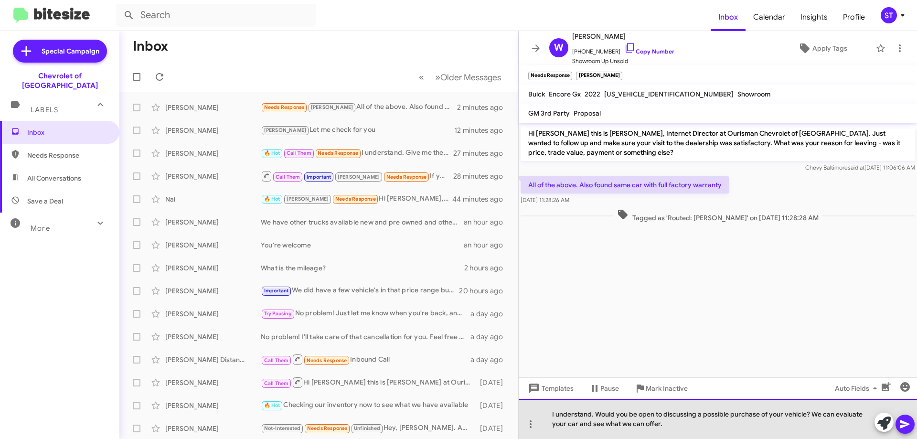
click at [672, 425] on div "I understand. Would you be open to discussing a possible purchase of your vehic…" at bounding box center [717, 419] width 398 height 40
drag, startPoint x: 672, startPoint y: 425, endPoint x: 537, endPoint y: 438, distance: 135.7
click at [537, 438] on div "I understand. Would you be open to discussing a possible purchase of your vehic…" at bounding box center [717, 419] width 398 height 40
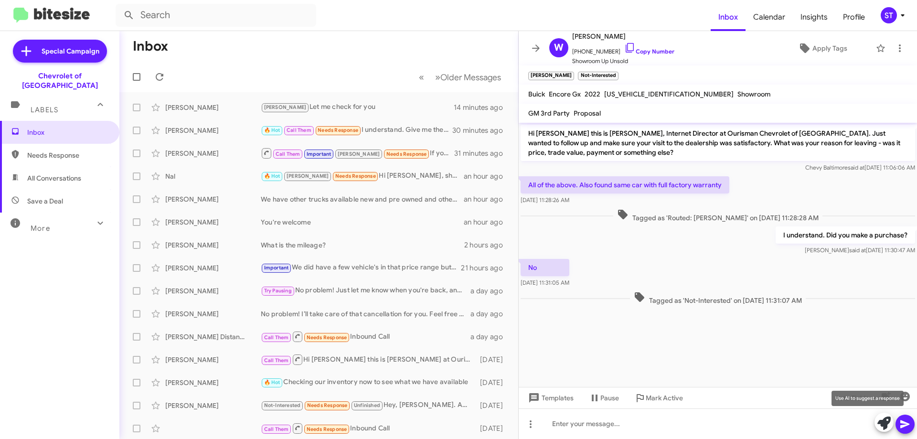
click at [885, 422] on icon at bounding box center [883, 422] width 13 height 13
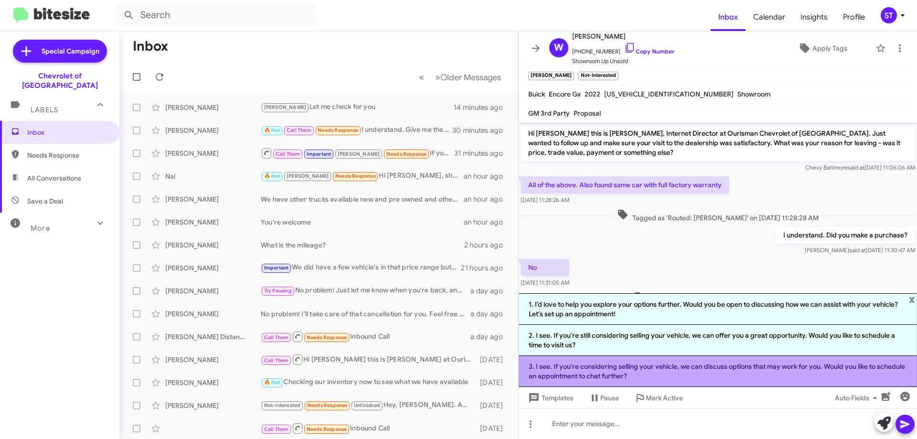
click at [680, 366] on li "3. I see. If you're considering selling your vehicle, we can discuss options th…" at bounding box center [717, 371] width 398 height 31
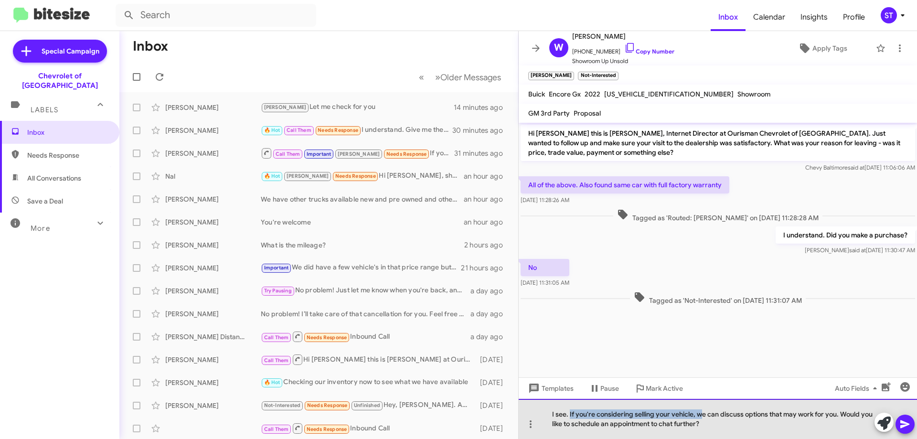
drag, startPoint x: 702, startPoint y: 415, endPoint x: 570, endPoint y: 411, distance: 132.3
click at [570, 411] on div "I see. If you're considering selling your vehicle, we can discuss options that …" at bounding box center [717, 419] width 398 height 40
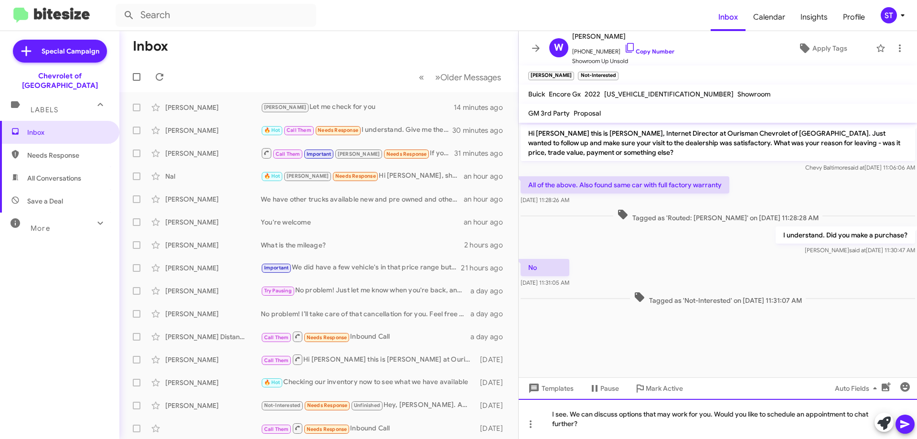
click at [643, 428] on div "I see. We can discuss options that may work for you. Would you like to schedule…" at bounding box center [717, 419] width 398 height 40
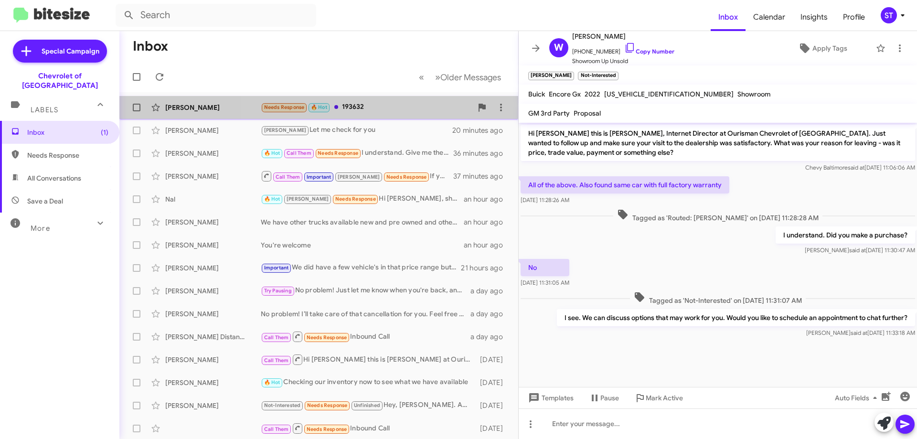
click at [376, 107] on div "Needs Response 🔥 Hot 193632" at bounding box center [366, 107] width 211 height 11
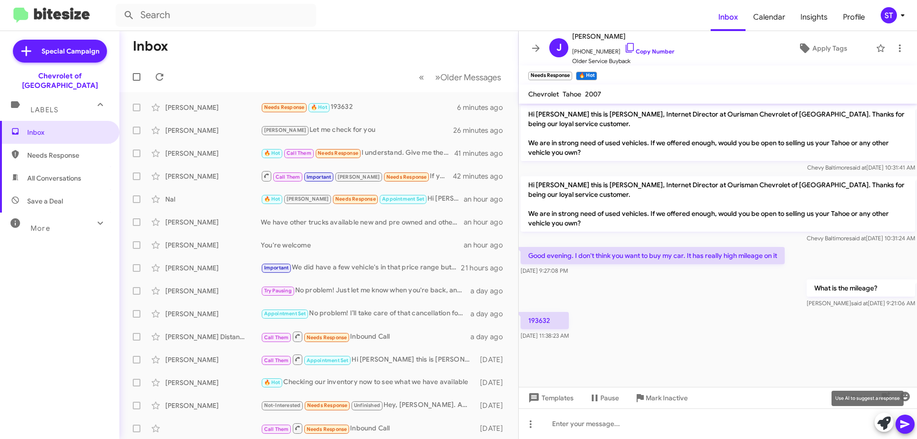
click at [883, 425] on icon at bounding box center [883, 422] width 13 height 13
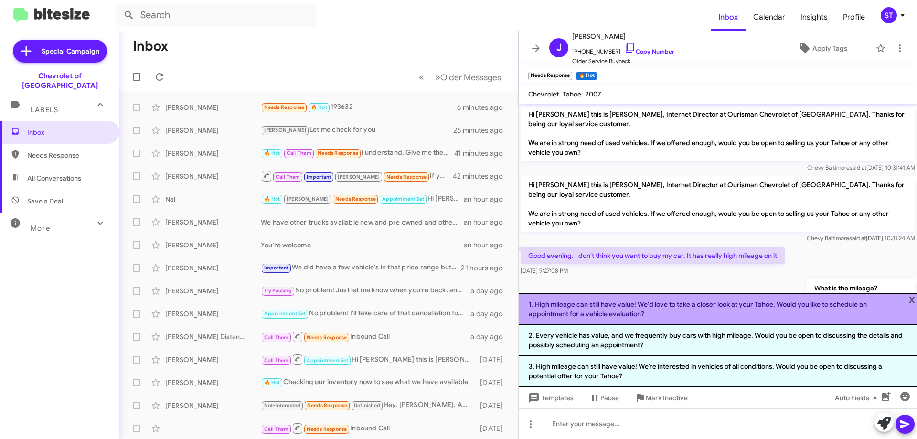
click at [614, 306] on li "1. High mileage can still have value! We'd love to take a closer look at your T…" at bounding box center [717, 309] width 398 height 32
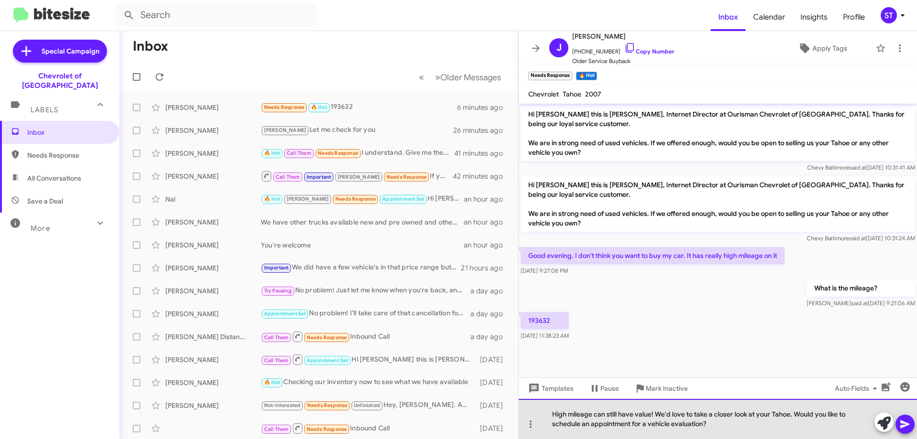
click at [735, 423] on div "High mileage can still have value! We'd love to take a closer look at your Taho…" at bounding box center [717, 419] width 398 height 40
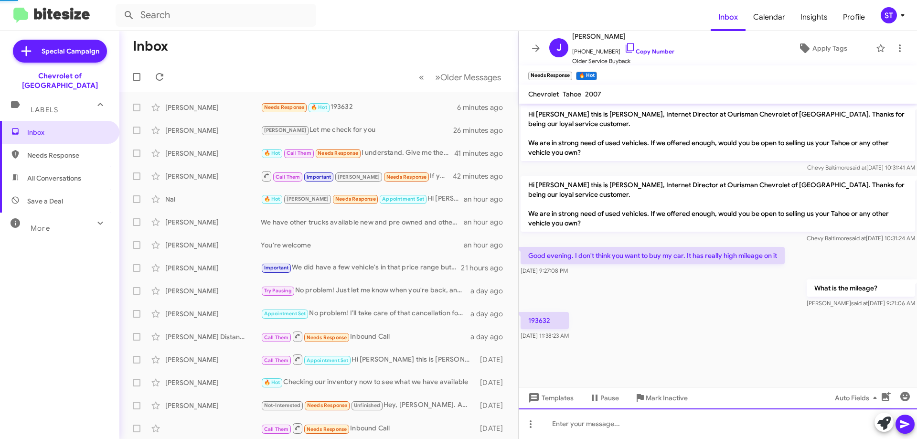
scroll to position [12, 0]
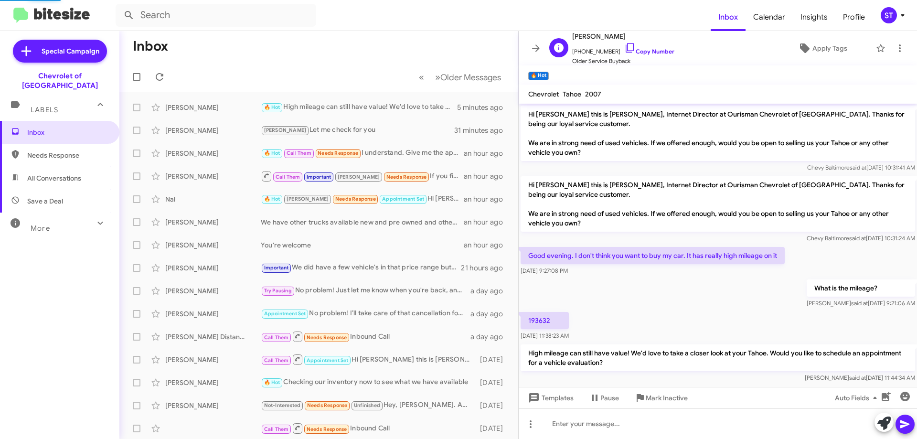
scroll to position [12, 0]
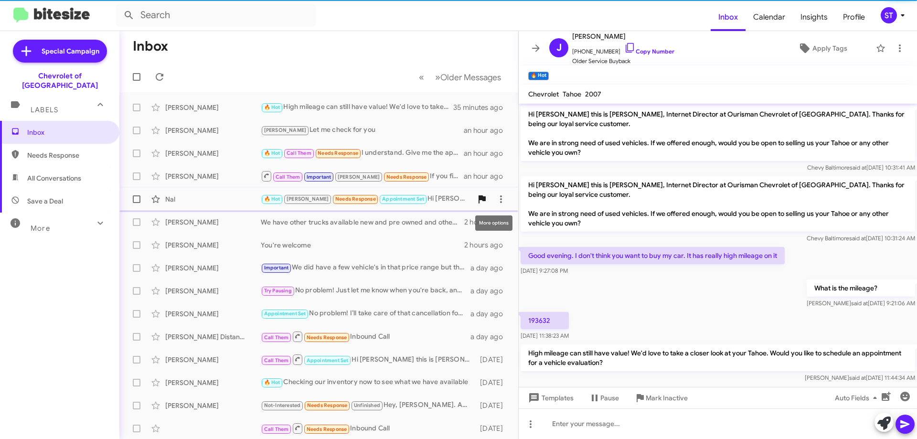
scroll to position [12, 0]
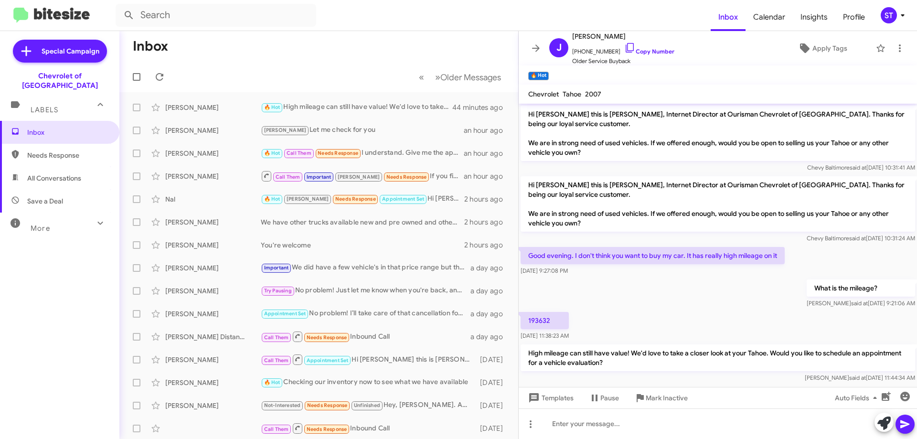
click at [887, 17] on div "ST" at bounding box center [888, 15] width 16 height 16
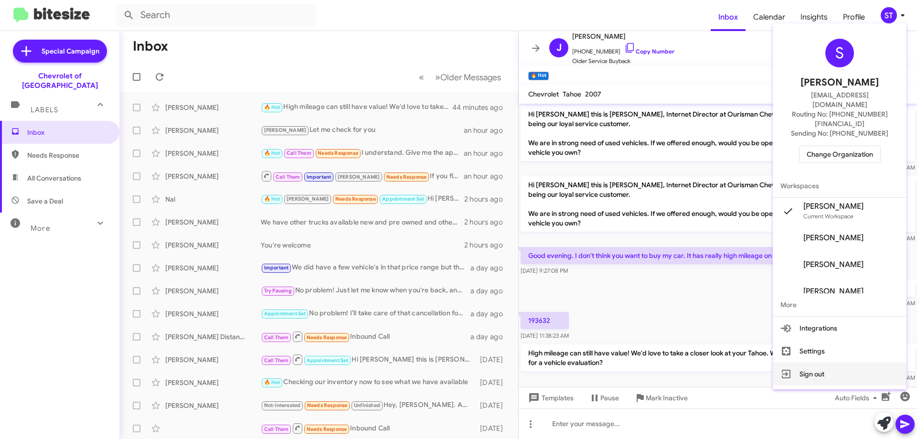
click at [855, 363] on button "Sign out" at bounding box center [839, 373] width 134 height 23
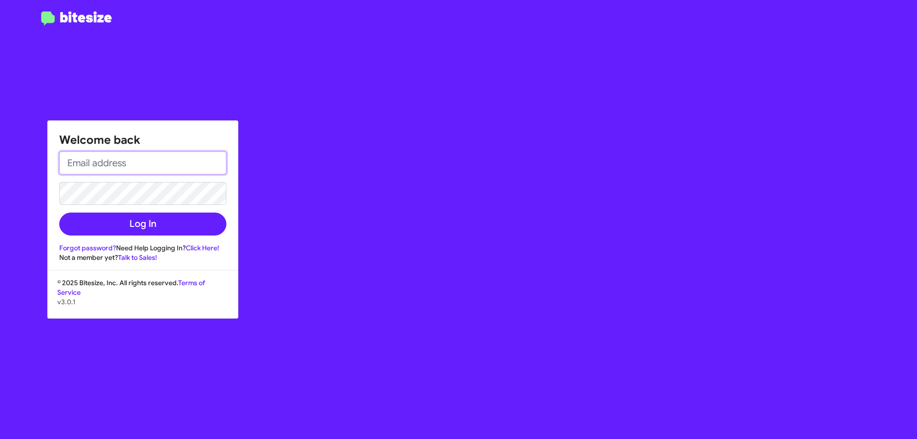
type input "sthornton@ourismancars.com"
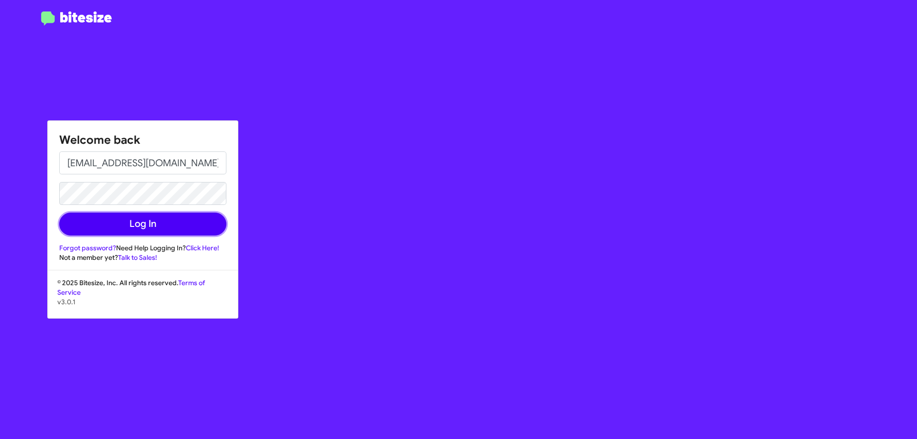
click at [123, 219] on button "Log In" at bounding box center [142, 223] width 167 height 23
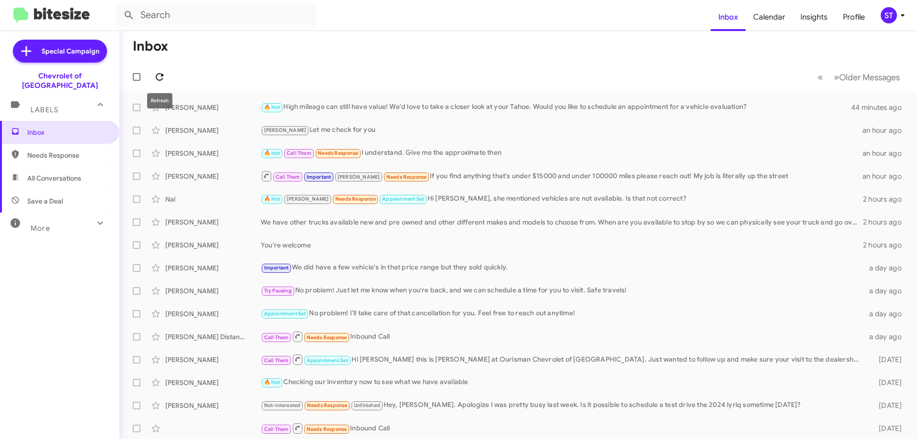
click at [156, 75] on icon at bounding box center [159, 76] width 11 height 11
click at [159, 77] on icon at bounding box center [159, 76] width 11 height 11
click at [47, 150] on span "Needs Response" at bounding box center [67, 155] width 81 height 10
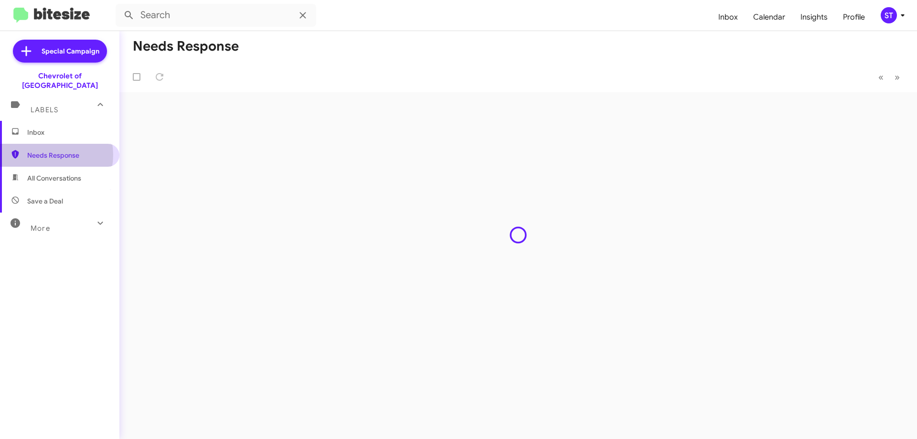
type input "in:needs-response"
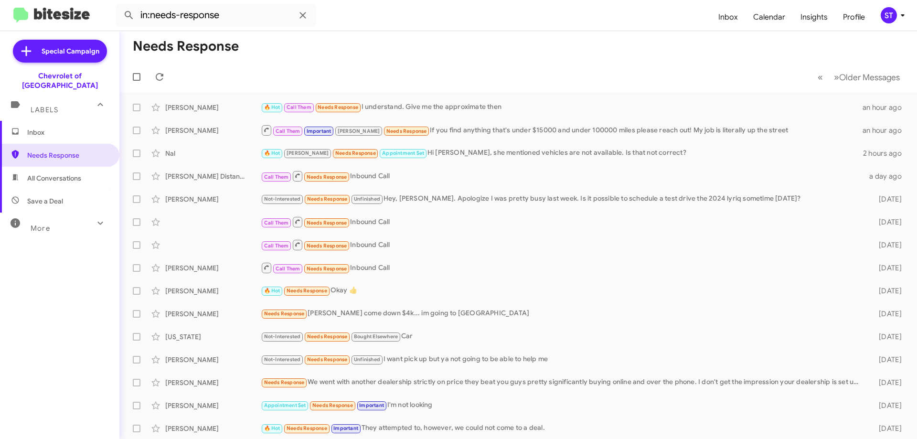
click at [62, 127] on span "Inbox" at bounding box center [67, 132] width 81 height 10
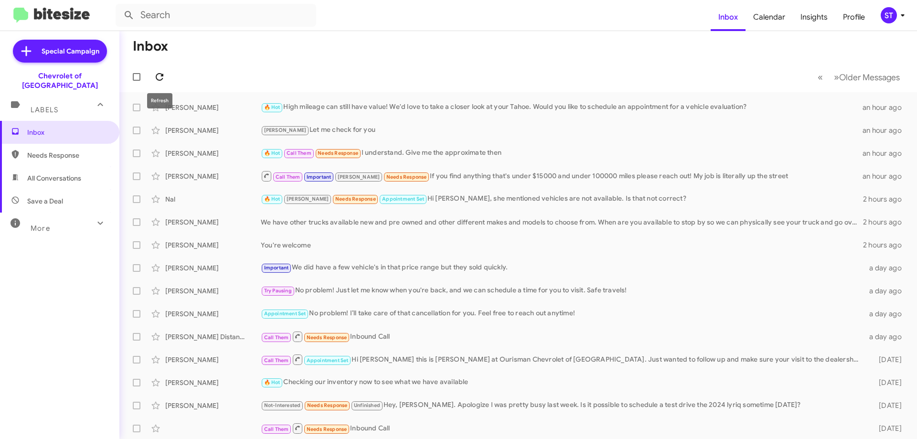
click at [167, 80] on span at bounding box center [159, 76] width 19 height 11
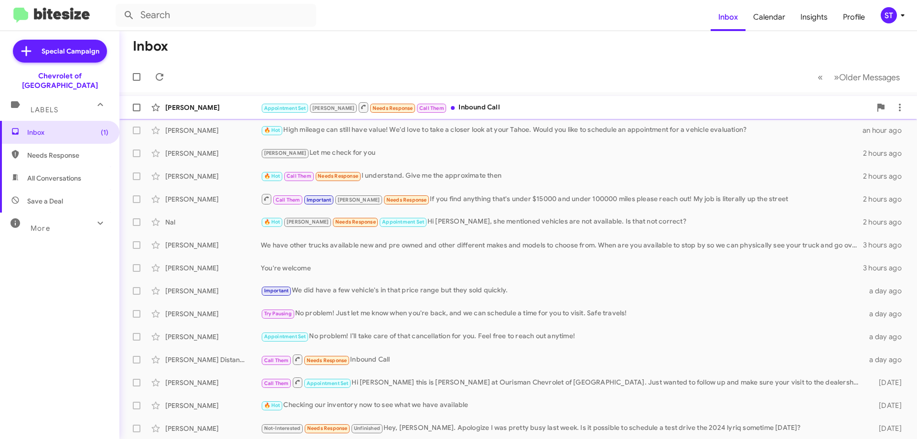
click at [453, 105] on div "Appointment Set [PERSON_NAME] Needs Response Call Them Inbound Call" at bounding box center [566, 107] width 610 height 12
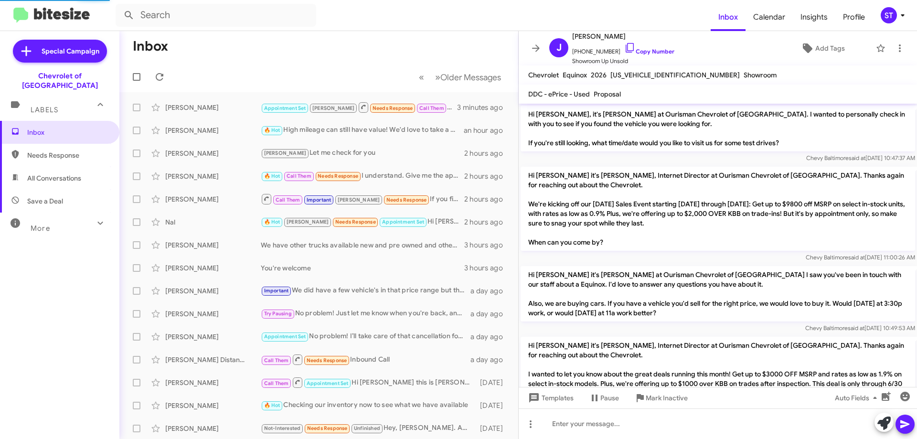
scroll to position [942, 0]
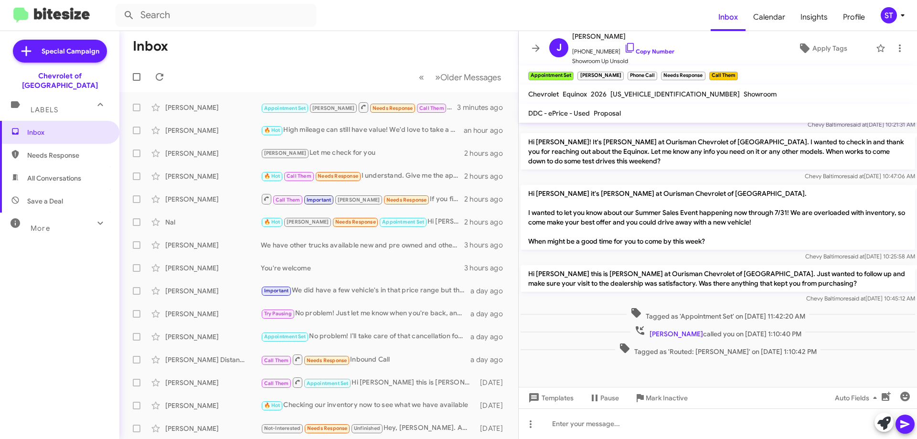
click at [50, 150] on span "Needs Response" at bounding box center [67, 155] width 81 height 10
type input "in:needs-response"
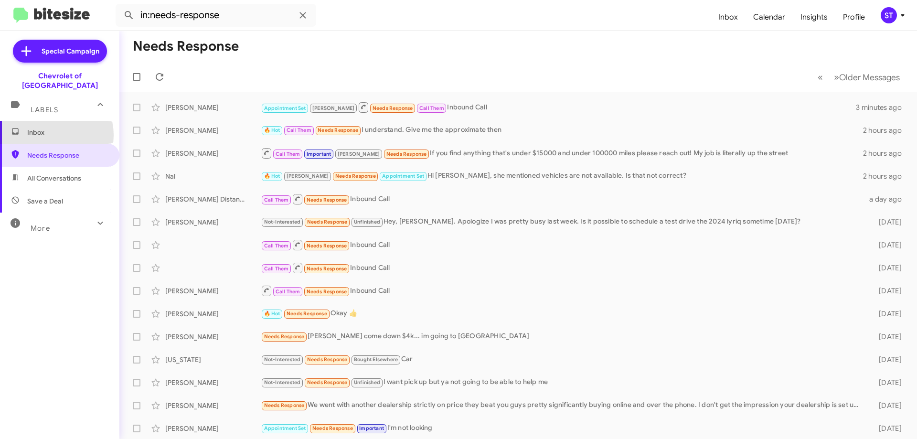
click at [50, 127] on span "Inbox" at bounding box center [67, 132] width 81 height 10
